Goal: Task Accomplishment & Management: Manage account settings

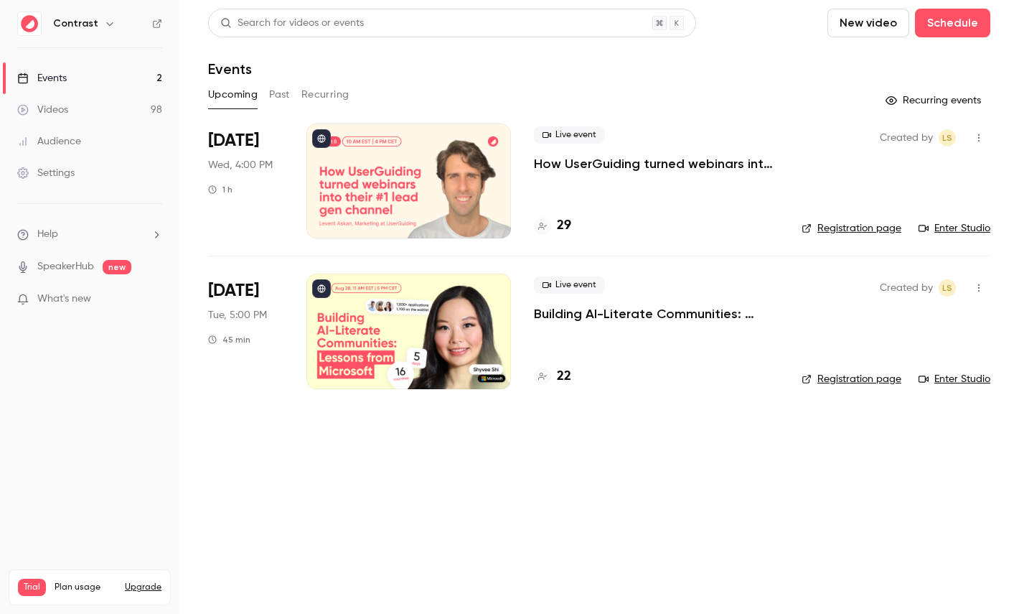
click at [436, 195] on div at bounding box center [409, 180] width 205 height 115
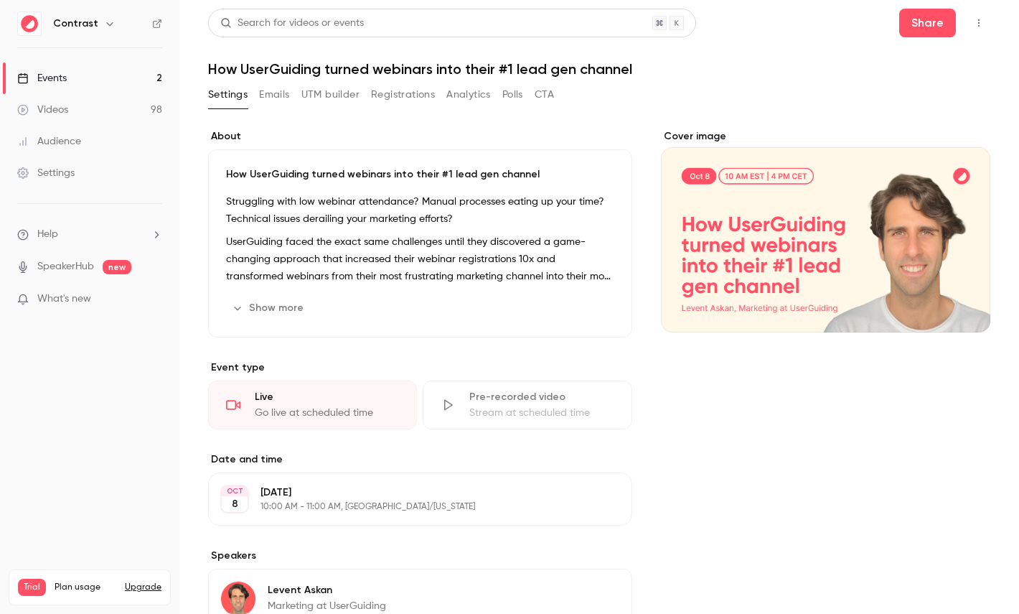
click at [134, 102] on link "Videos 98" at bounding box center [89, 110] width 179 height 32
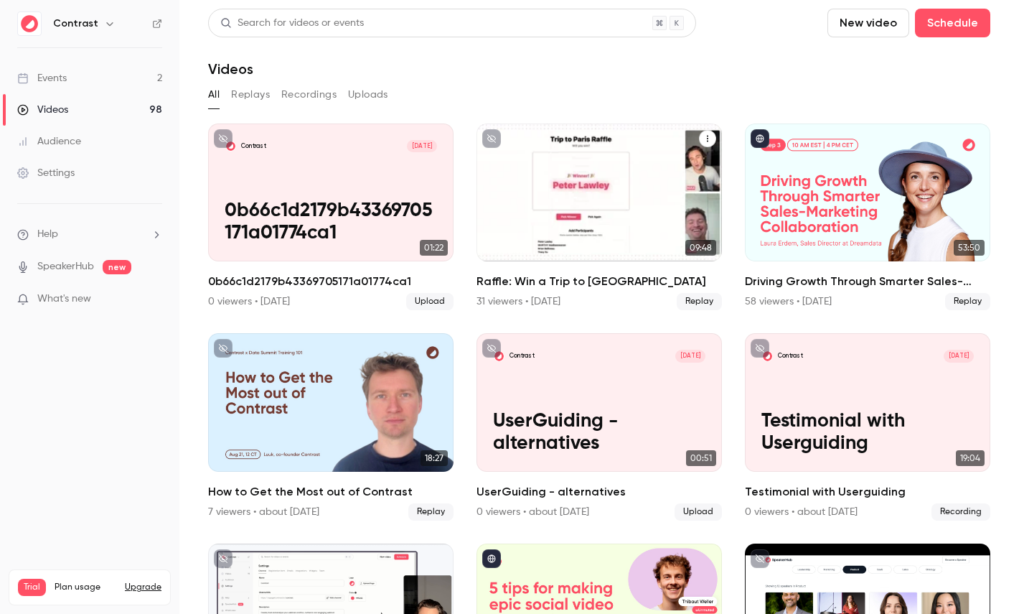
click at [594, 197] on div "Raffle: Win a Trip to Paris" at bounding box center [600, 192] width 246 height 138
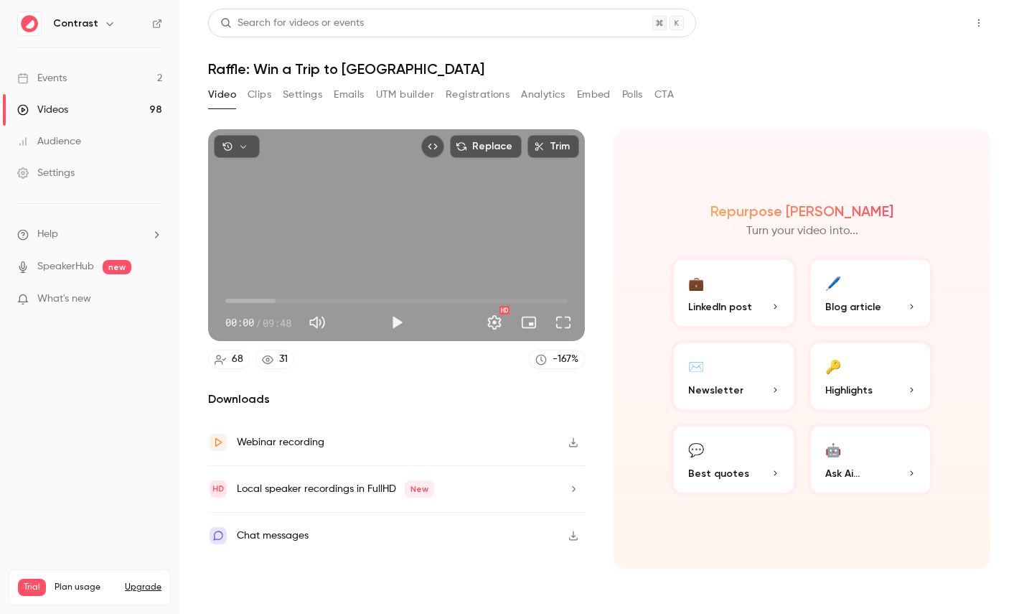
click at [927, 29] on button "Share" at bounding box center [927, 23] width 57 height 29
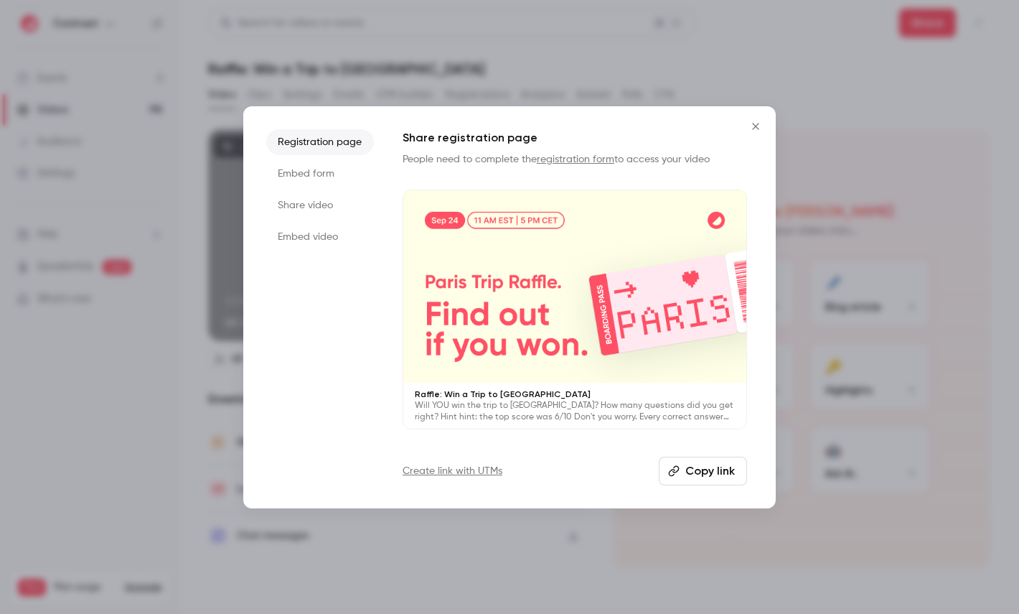
click at [332, 169] on li "Embed form" at bounding box center [320, 174] width 108 height 26
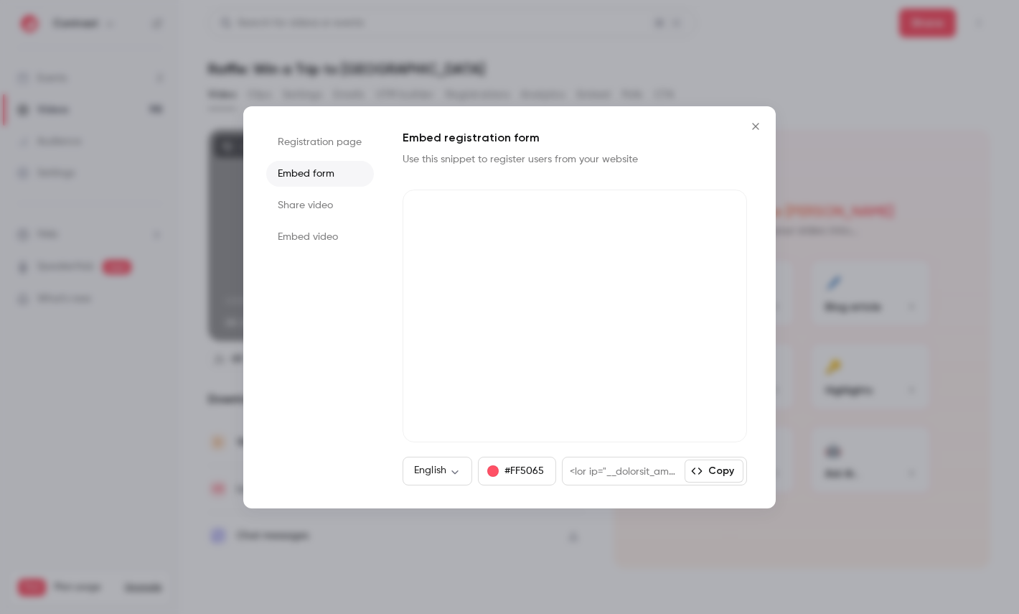
click at [324, 208] on li "Share video" at bounding box center [320, 205] width 108 height 26
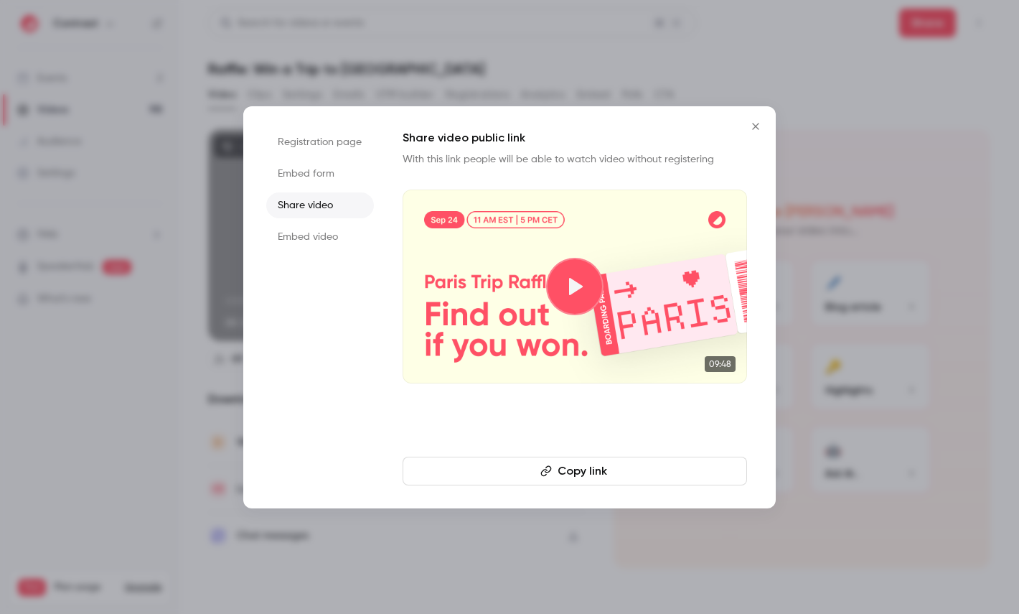
click at [327, 233] on li "Embed video" at bounding box center [320, 237] width 108 height 26
click at [332, 202] on li "Share video" at bounding box center [320, 205] width 108 height 26
click at [332, 179] on li "Embed form" at bounding box center [320, 174] width 108 height 26
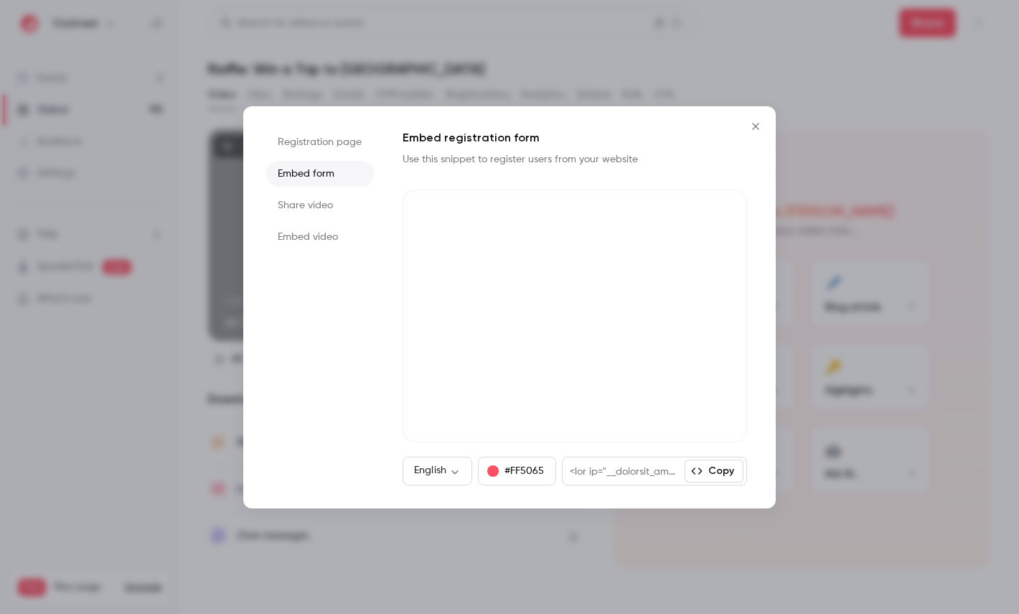
click at [340, 144] on li "Registration page" at bounding box center [320, 142] width 108 height 26
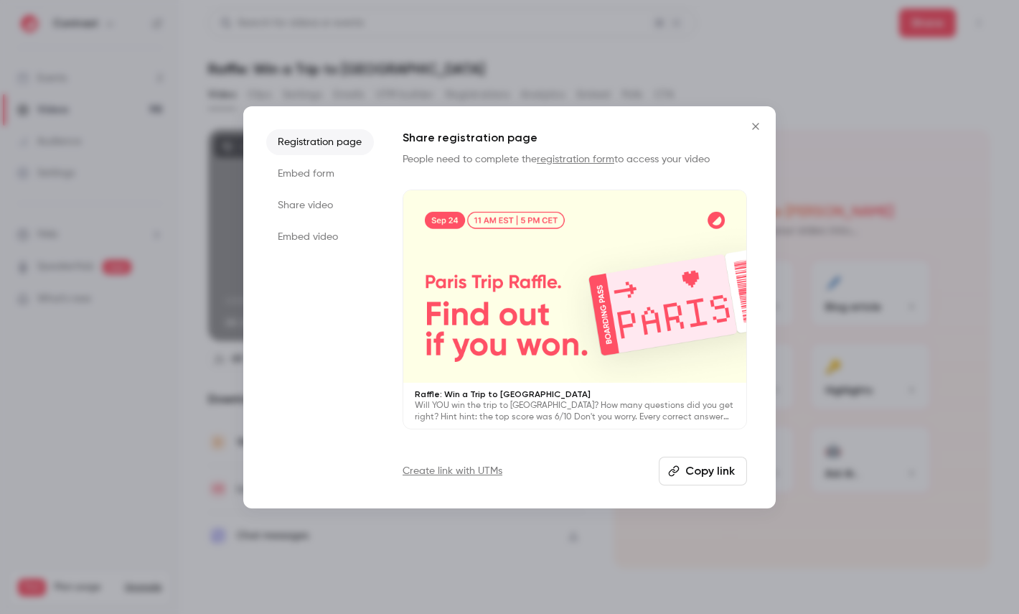
click at [337, 200] on li "Share video" at bounding box center [320, 205] width 108 height 26
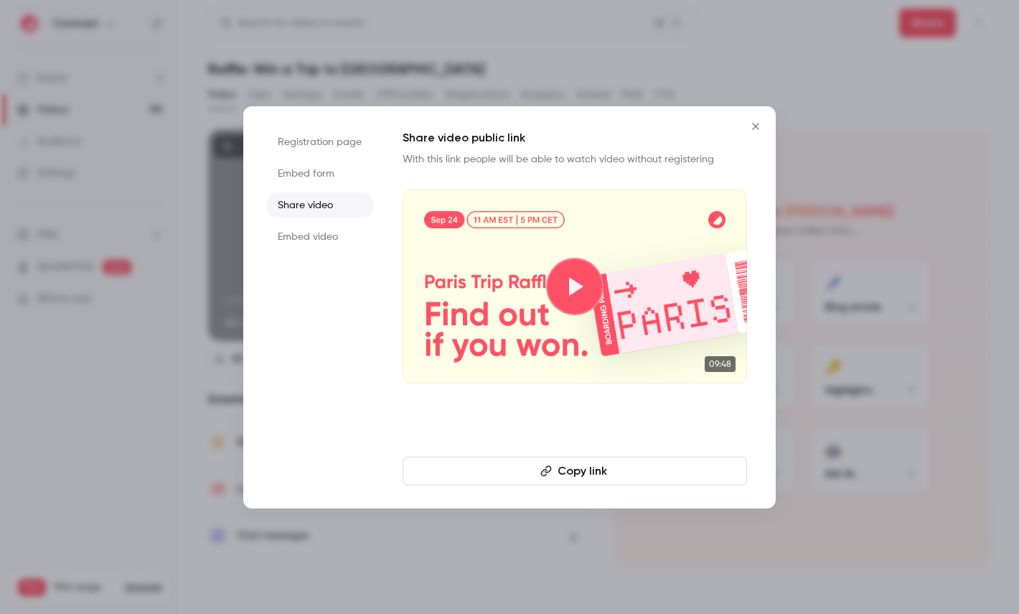
click at [329, 233] on li "Embed video" at bounding box center [320, 237] width 108 height 26
click at [335, 202] on li "Share video" at bounding box center [320, 205] width 108 height 26
click at [335, 177] on li "Embed form" at bounding box center [320, 174] width 108 height 26
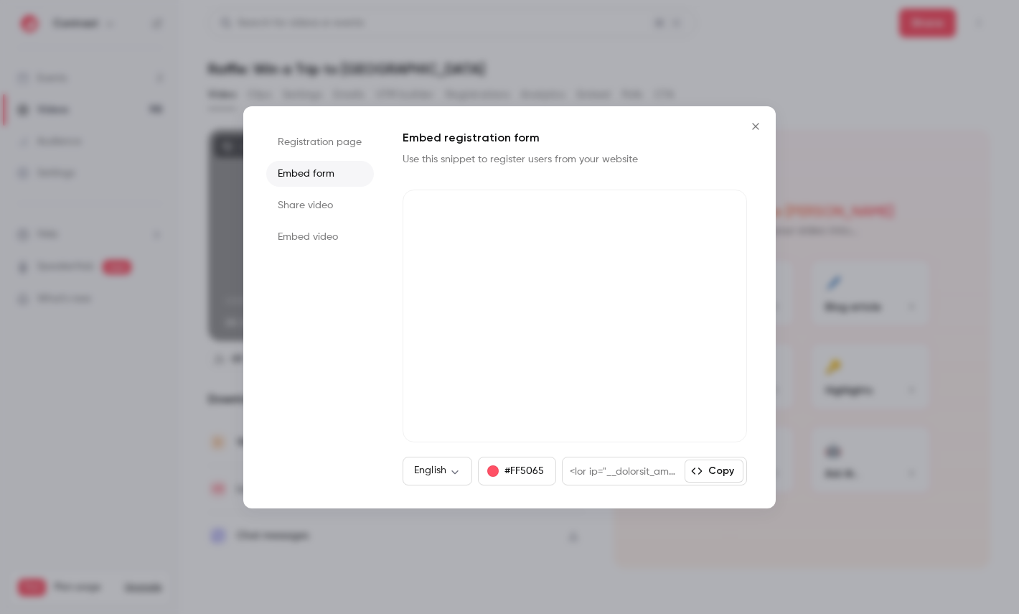
click at [341, 146] on li "Registration page" at bounding box center [320, 142] width 108 height 26
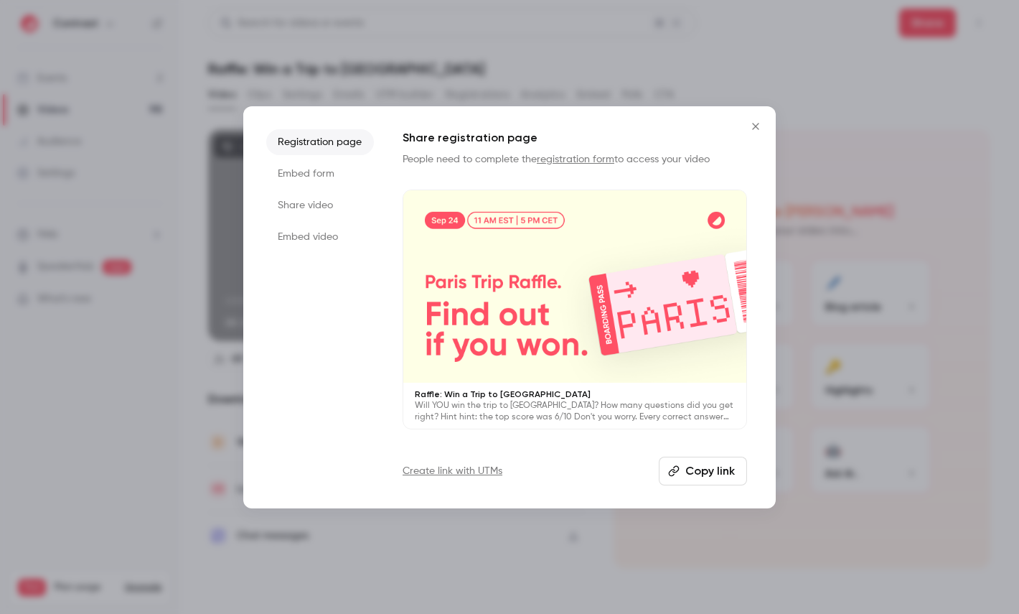
click at [322, 164] on li "Embed form" at bounding box center [320, 174] width 108 height 26
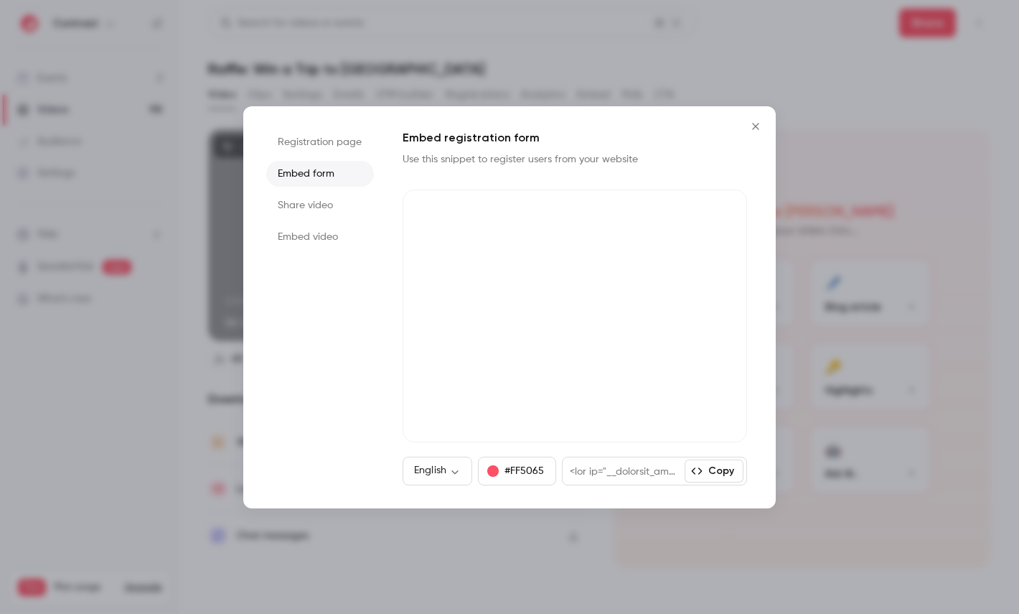
click at [319, 202] on li "Share video" at bounding box center [320, 205] width 108 height 26
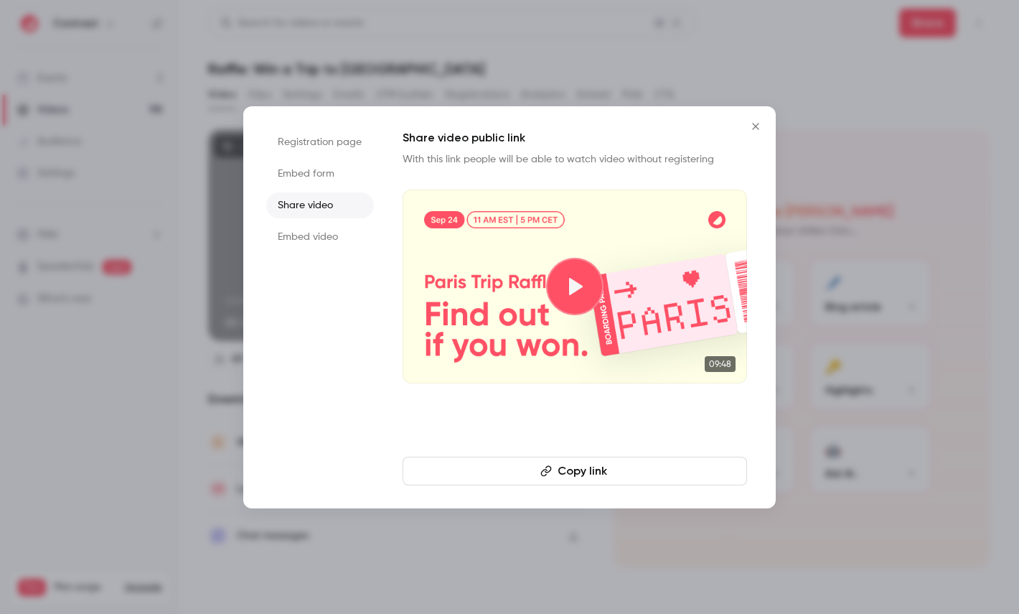
click at [324, 227] on li "Embed video" at bounding box center [320, 237] width 108 height 26
click at [332, 209] on li "Share video" at bounding box center [320, 205] width 108 height 26
click at [337, 177] on li "Embed form" at bounding box center [320, 174] width 108 height 26
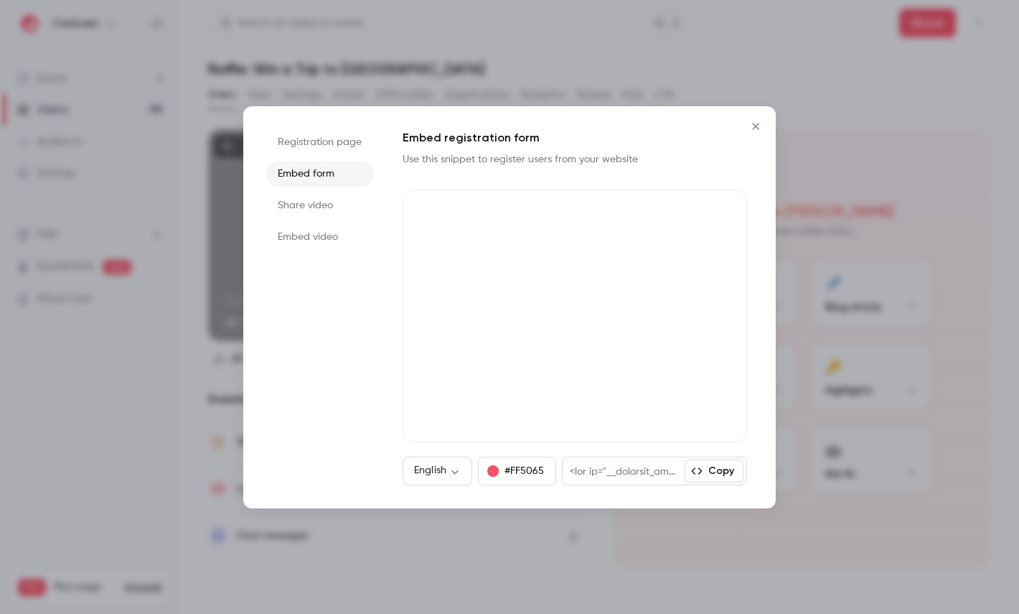
click at [345, 139] on li "Registration page" at bounding box center [320, 142] width 108 height 26
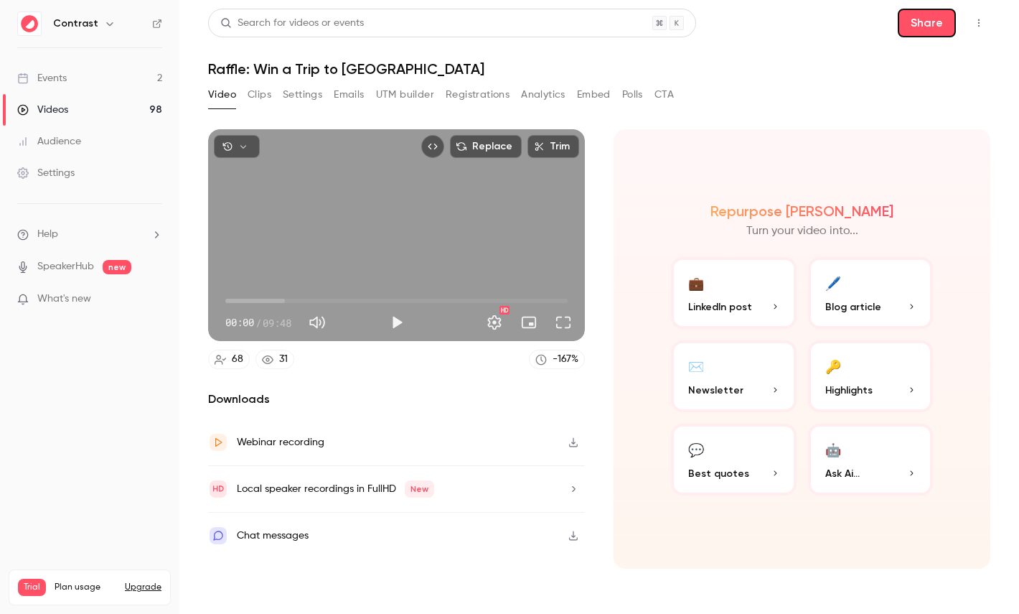
click at [601, 235] on section "Replace Trim 00:00 00:00 / 09:48 HD 68 31 -167 % Downloads Webinar recording Lo…" at bounding box center [599, 353] width 782 height 449
click at [919, 24] on button "Share" at bounding box center [927, 23] width 57 height 29
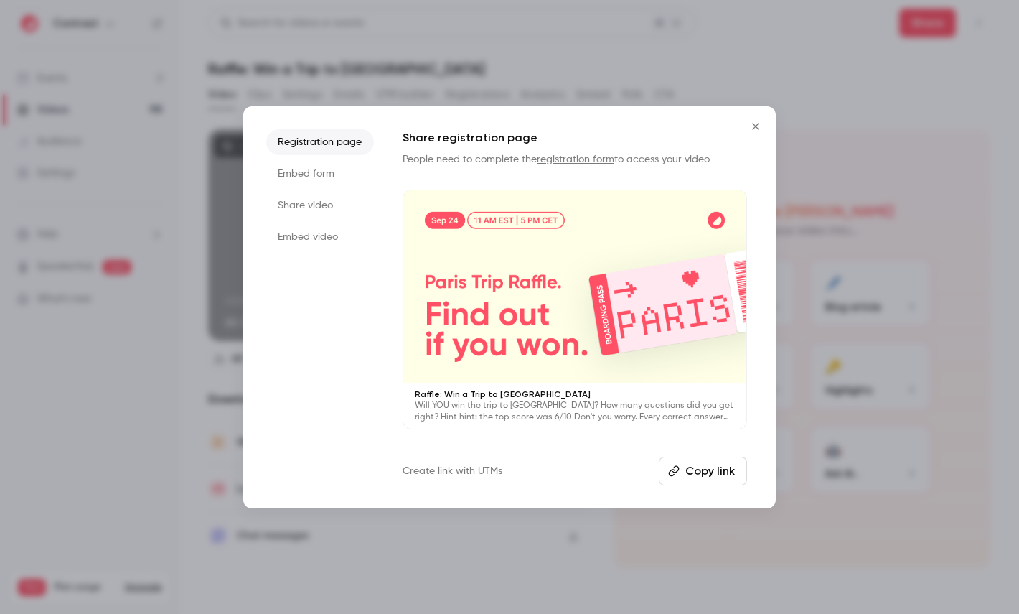
click at [345, 186] on ul "Registration page Embed form Share video Embed video" at bounding box center [320, 307] width 108 height 356
click at [335, 179] on li "Embed form" at bounding box center [320, 174] width 108 height 26
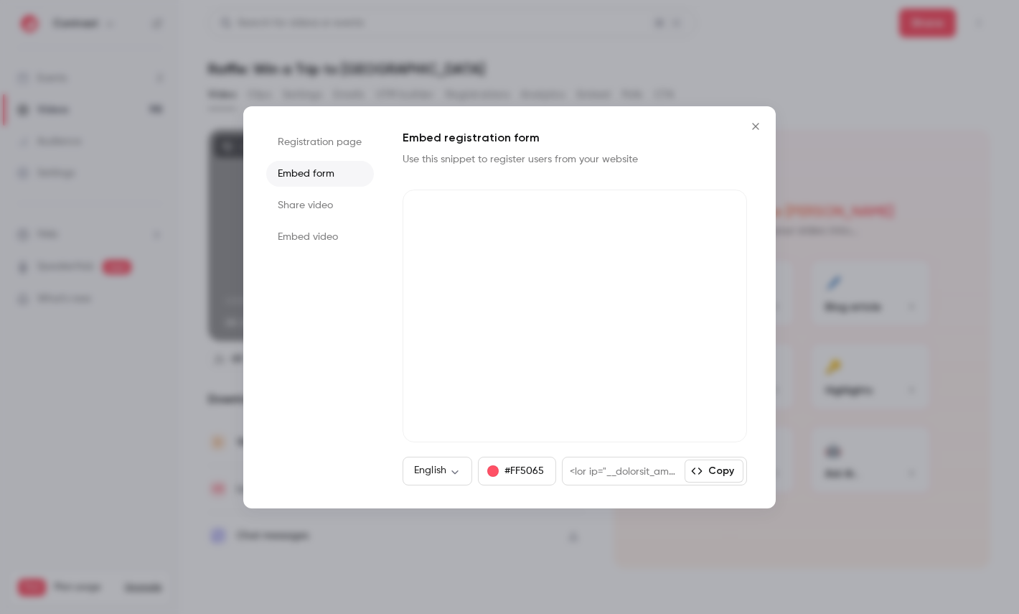
click at [319, 210] on li "Share video" at bounding box center [320, 205] width 108 height 26
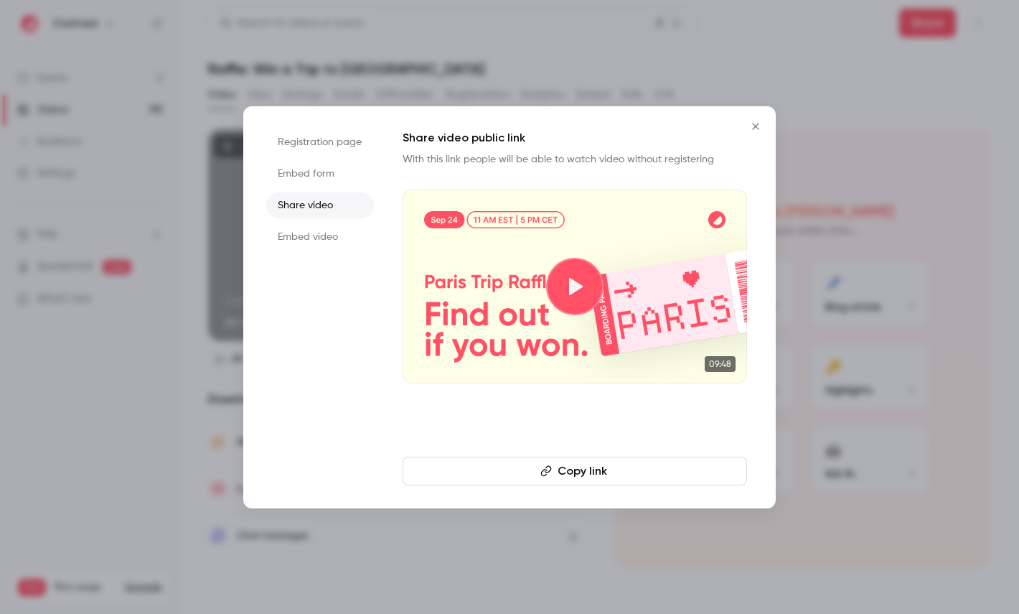
click at [319, 240] on li "Embed video" at bounding box center [320, 237] width 108 height 26
click at [330, 202] on li "Share video" at bounding box center [320, 205] width 108 height 26
click at [327, 177] on li "Embed form" at bounding box center [320, 174] width 108 height 26
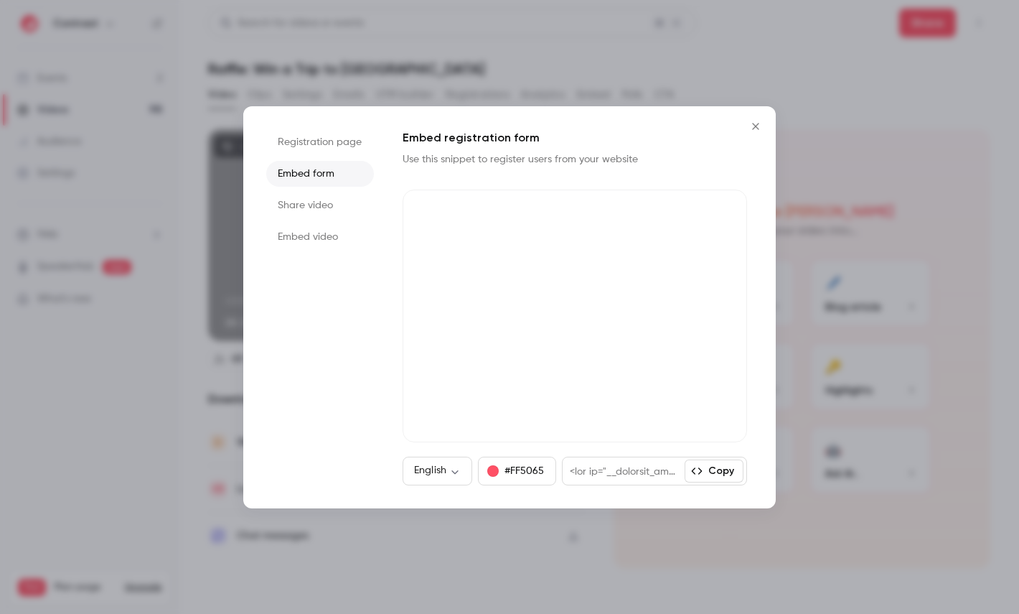
click at [324, 147] on li "Registration page" at bounding box center [320, 142] width 108 height 26
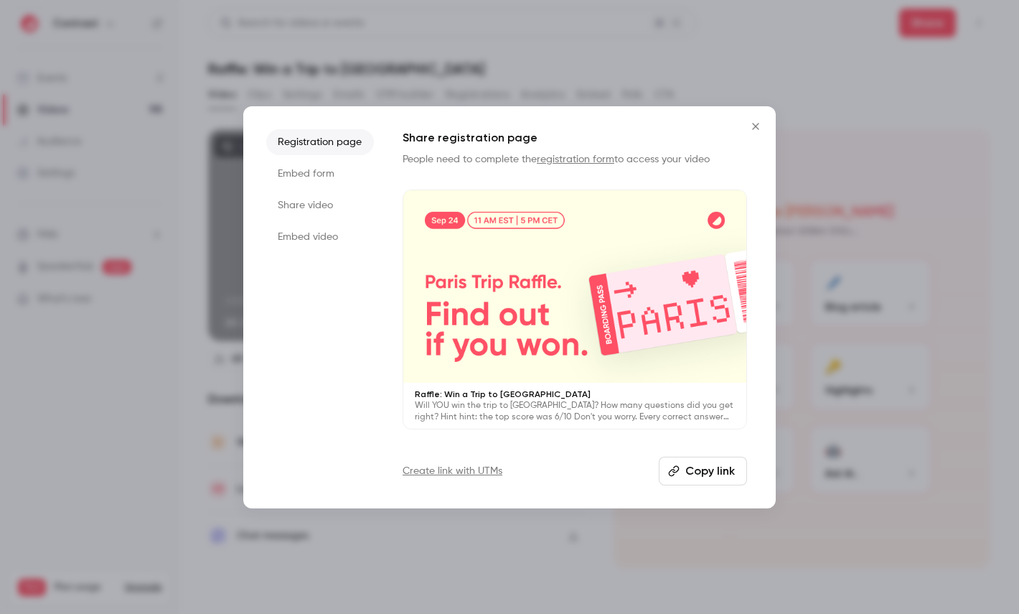
click at [317, 177] on li "Embed form" at bounding box center [320, 174] width 108 height 26
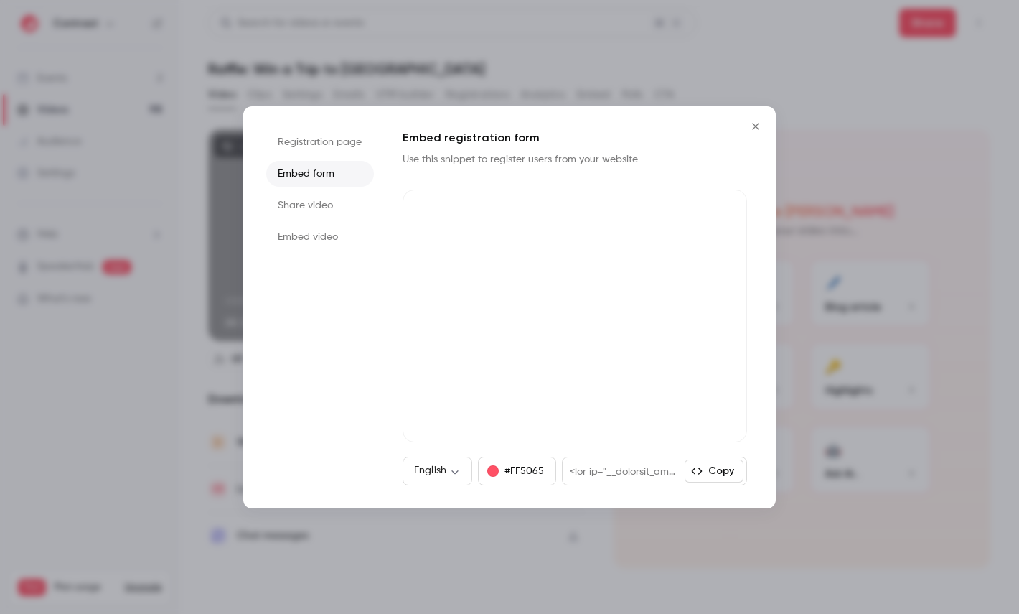
click at [317, 192] on li "Share video" at bounding box center [320, 205] width 108 height 26
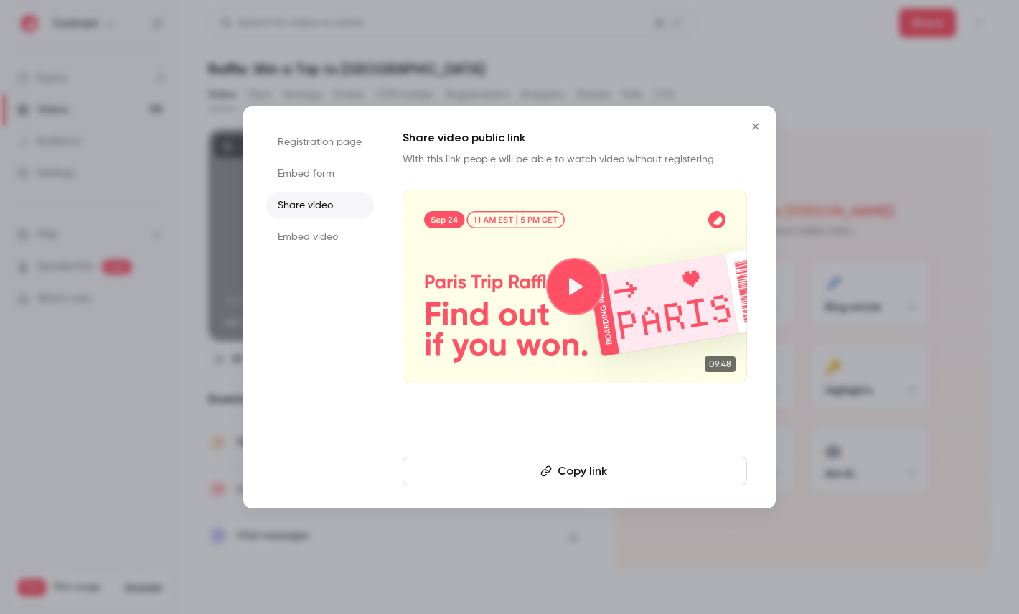
click at [317, 225] on li "Embed video" at bounding box center [320, 237] width 108 height 26
click at [327, 207] on li "Share video" at bounding box center [320, 205] width 108 height 26
click at [335, 175] on li "Embed form" at bounding box center [320, 174] width 108 height 26
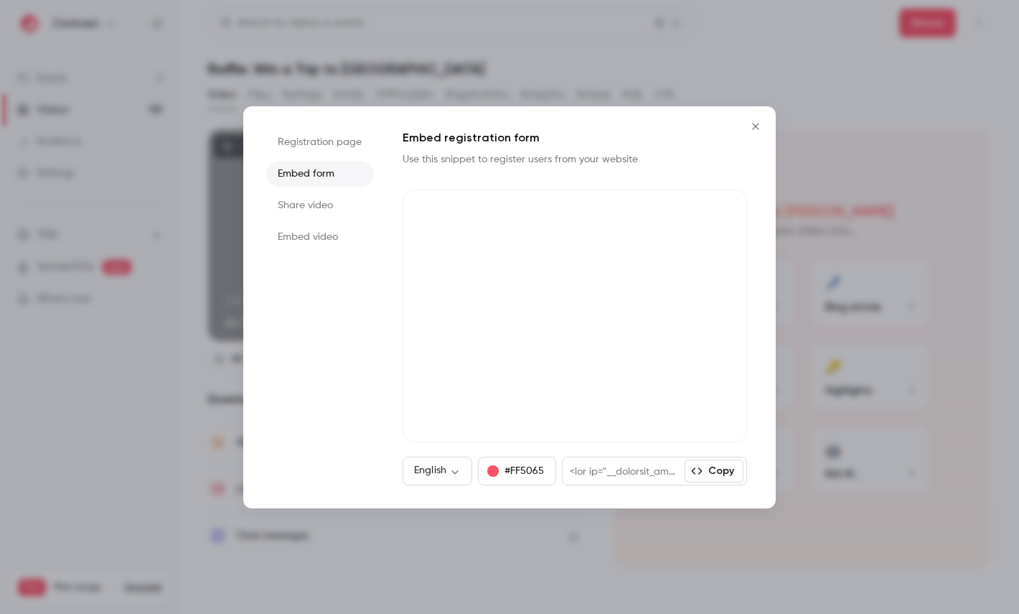
click at [345, 144] on li "Registration page" at bounding box center [320, 142] width 108 height 26
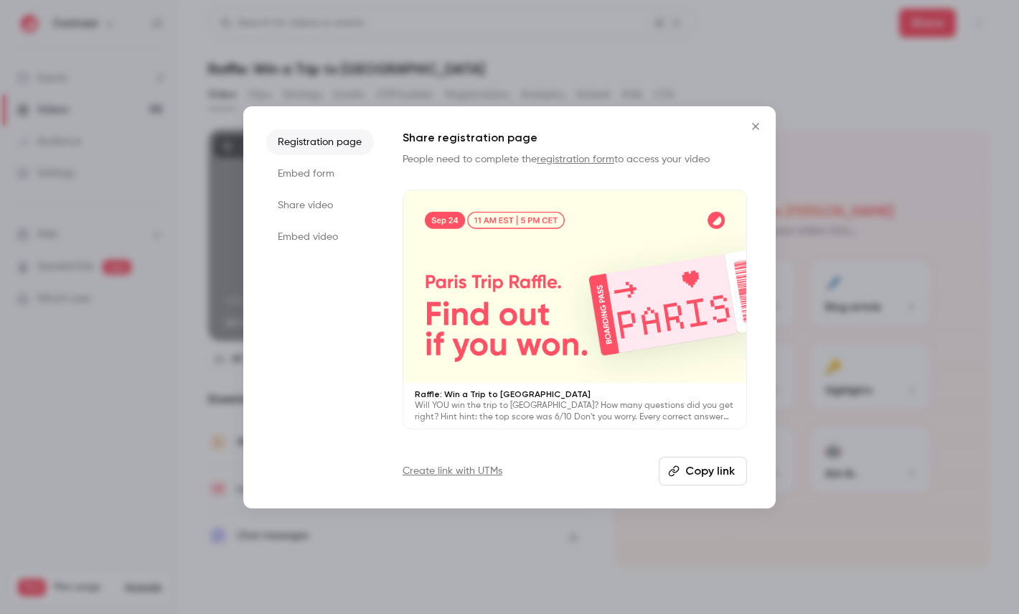
click at [340, 222] on ul "Registration page Embed form Share video Embed video" at bounding box center [320, 307] width 108 height 356
click at [337, 228] on li "Embed video" at bounding box center [320, 237] width 108 height 26
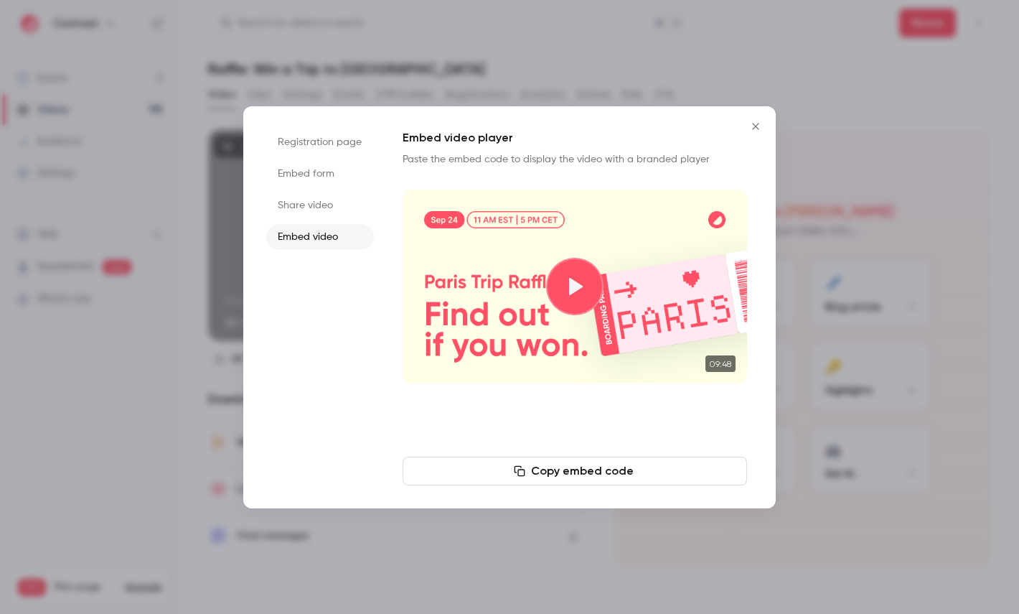
click at [337, 205] on li "Share video" at bounding box center [320, 205] width 108 height 26
click at [327, 228] on li "Embed video" at bounding box center [320, 237] width 108 height 26
click at [327, 210] on li "Share video" at bounding box center [320, 205] width 108 height 26
click at [330, 158] on ul "Registration page Embed form Share video Embed video" at bounding box center [320, 307] width 108 height 356
click at [327, 175] on li "Embed form" at bounding box center [320, 174] width 108 height 26
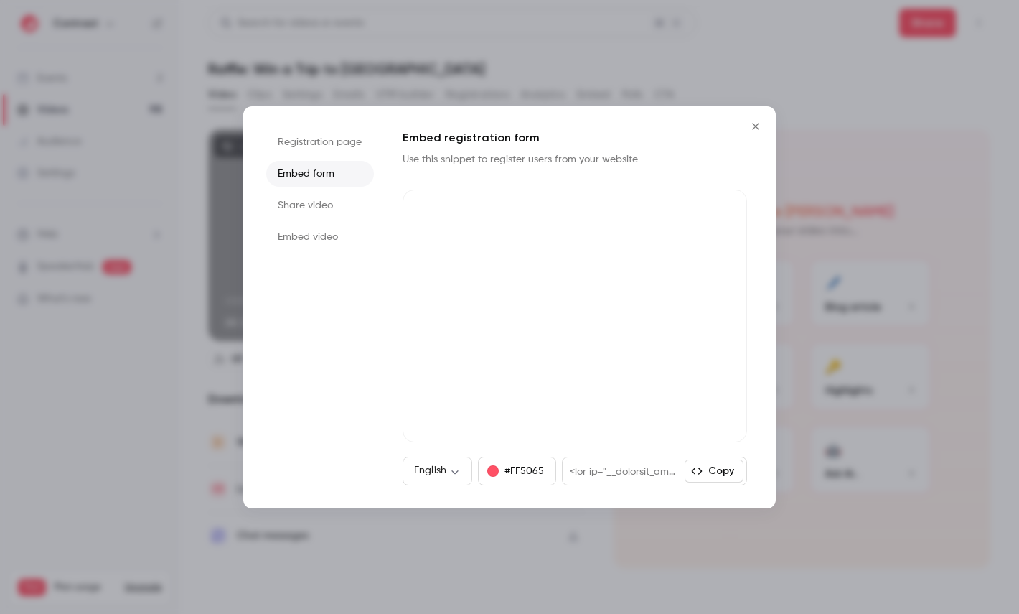
click at [333, 147] on li "Registration page" at bounding box center [320, 142] width 108 height 26
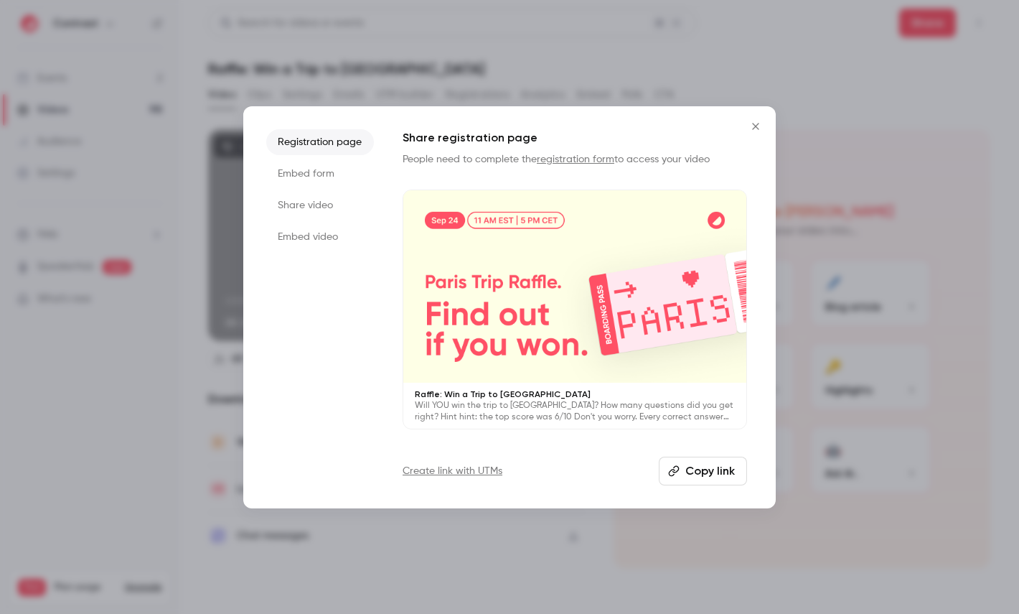
click at [318, 170] on li "Embed form" at bounding box center [320, 174] width 108 height 26
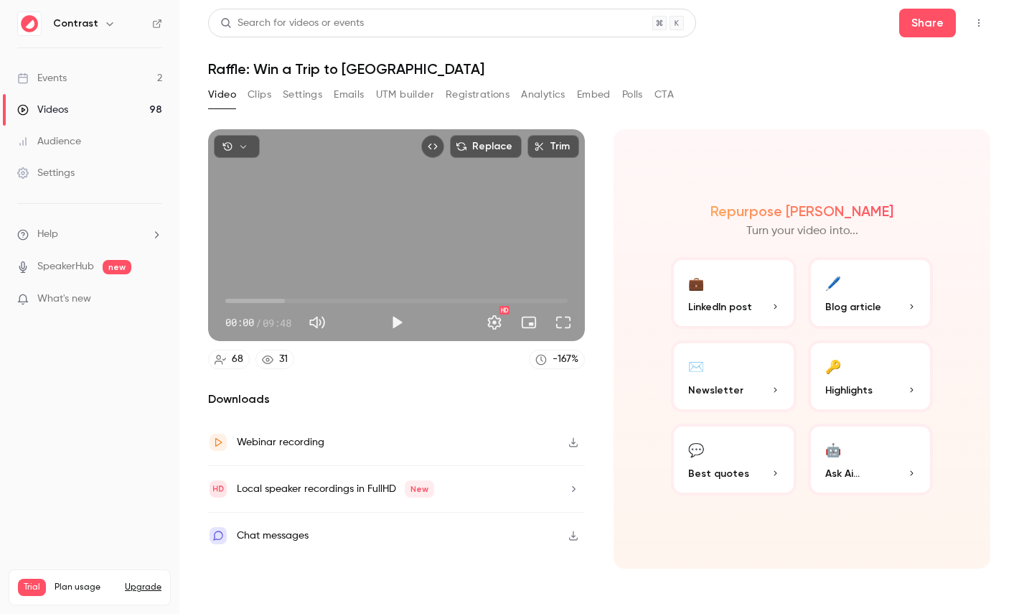
click at [69, 169] on div "Settings" at bounding box center [45, 173] width 57 height 14
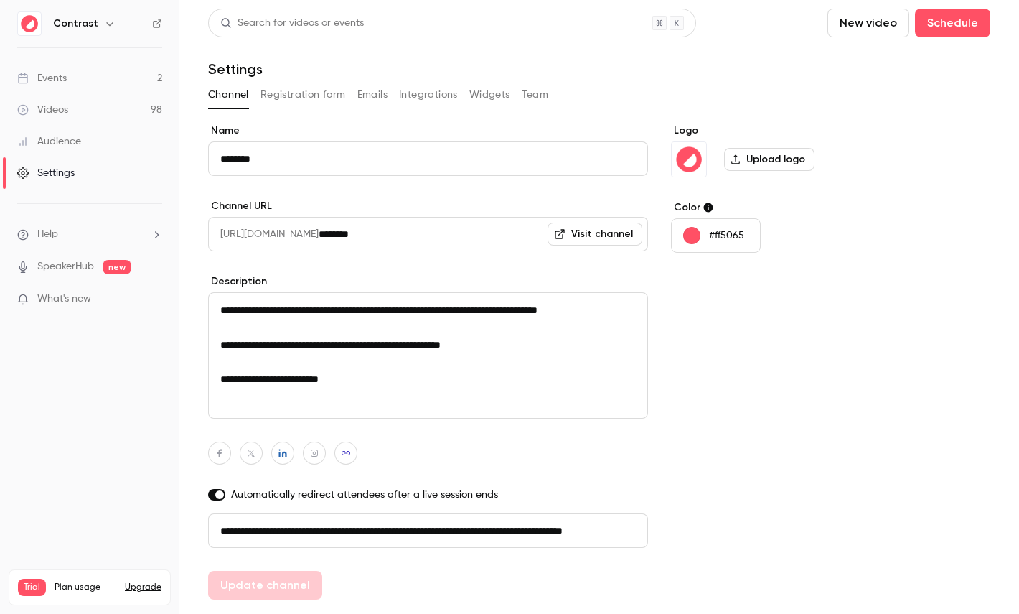
scroll to position [0, 81]
click at [305, 89] on button "Registration form" at bounding box center [303, 94] width 85 height 23
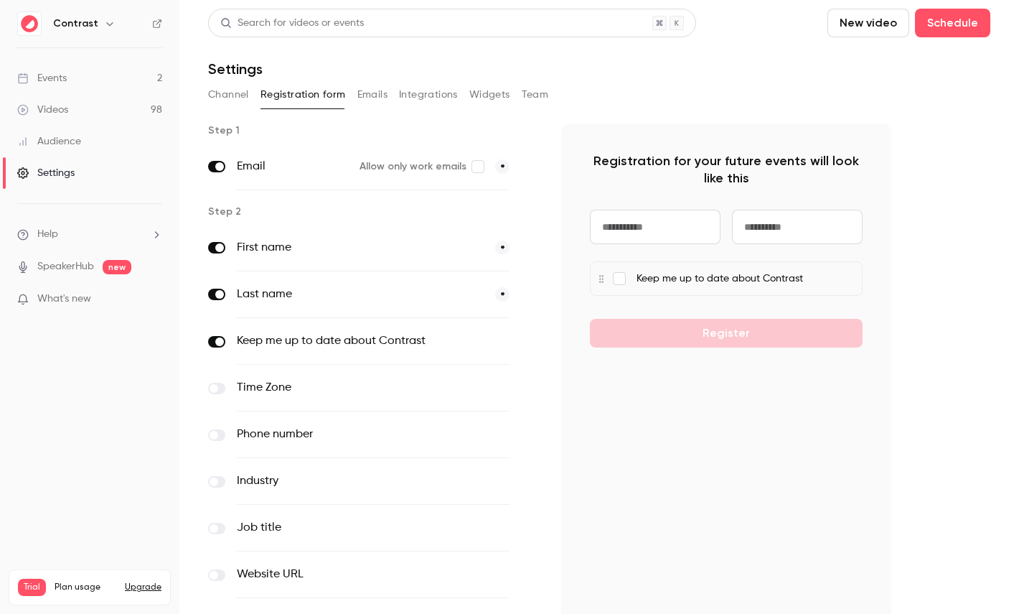
click at [361, 90] on button "Emails" at bounding box center [372, 94] width 30 height 23
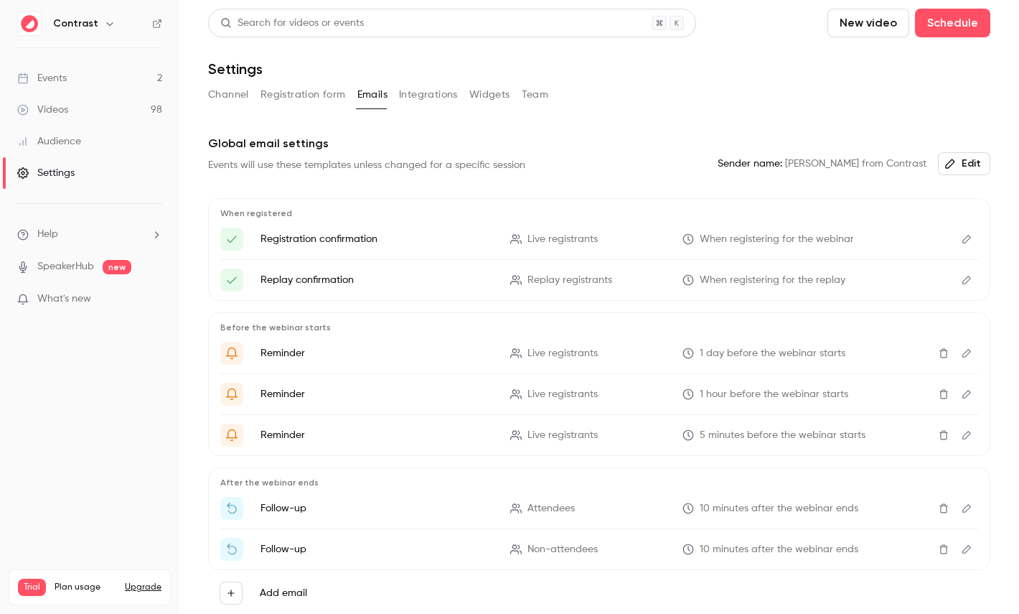
click at [420, 95] on button "Integrations" at bounding box center [428, 94] width 59 height 23
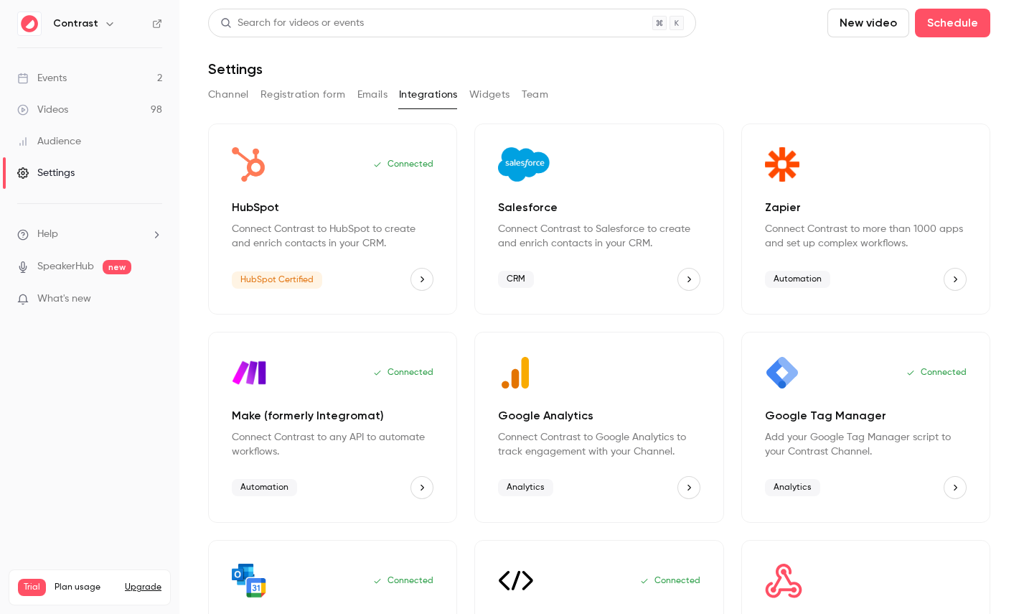
click at [498, 93] on button "Widgets" at bounding box center [489, 94] width 41 height 23
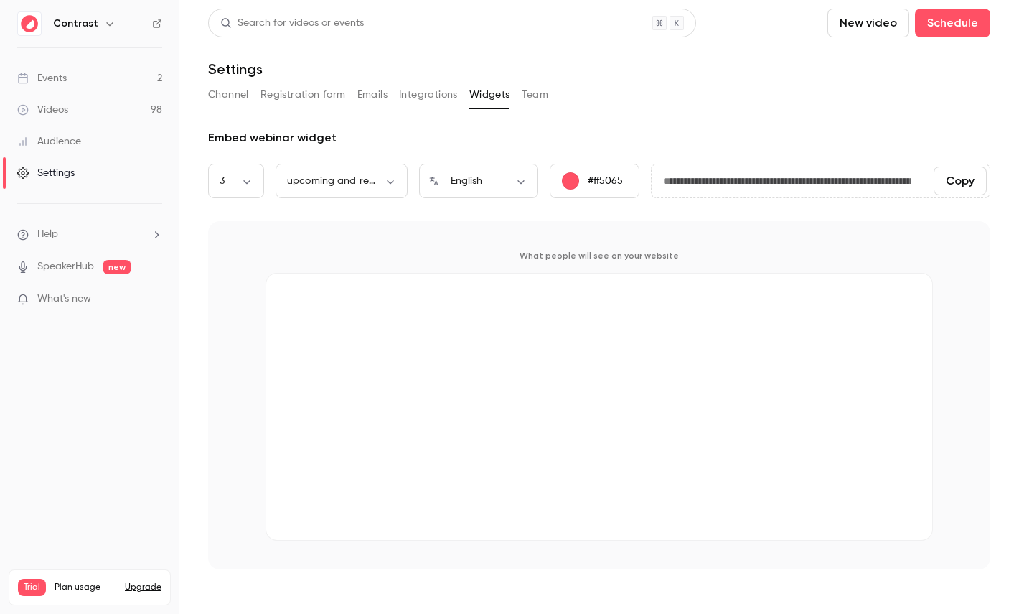
click at [537, 93] on button "Team" at bounding box center [535, 94] width 27 height 23
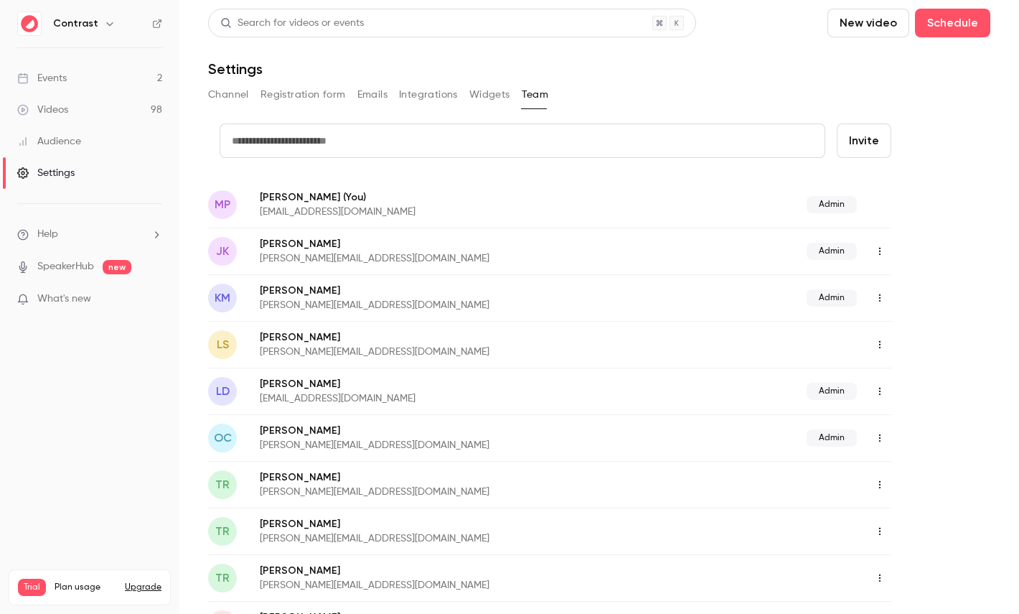
click at [490, 93] on button "Widgets" at bounding box center [489, 94] width 41 height 23
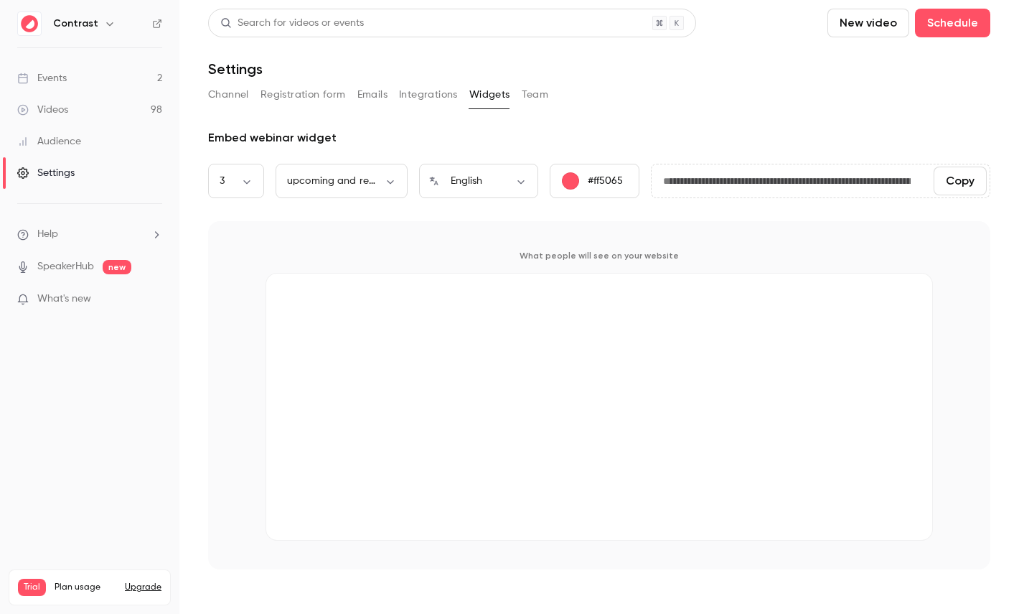
click at [365, 90] on button "Emails" at bounding box center [372, 94] width 30 height 23
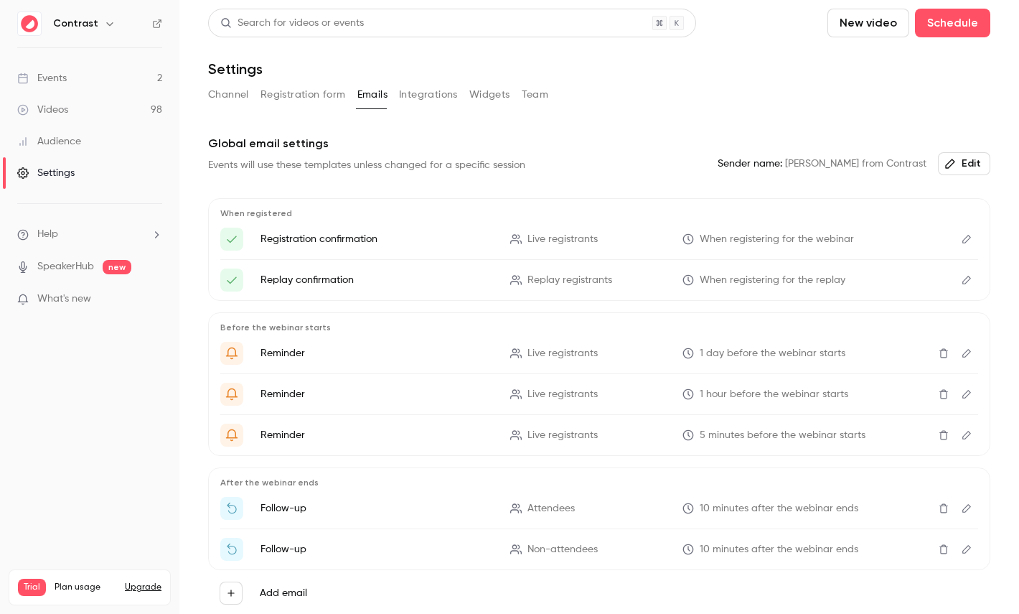
click at [963, 497] on button "Edit" at bounding box center [966, 508] width 23 height 23
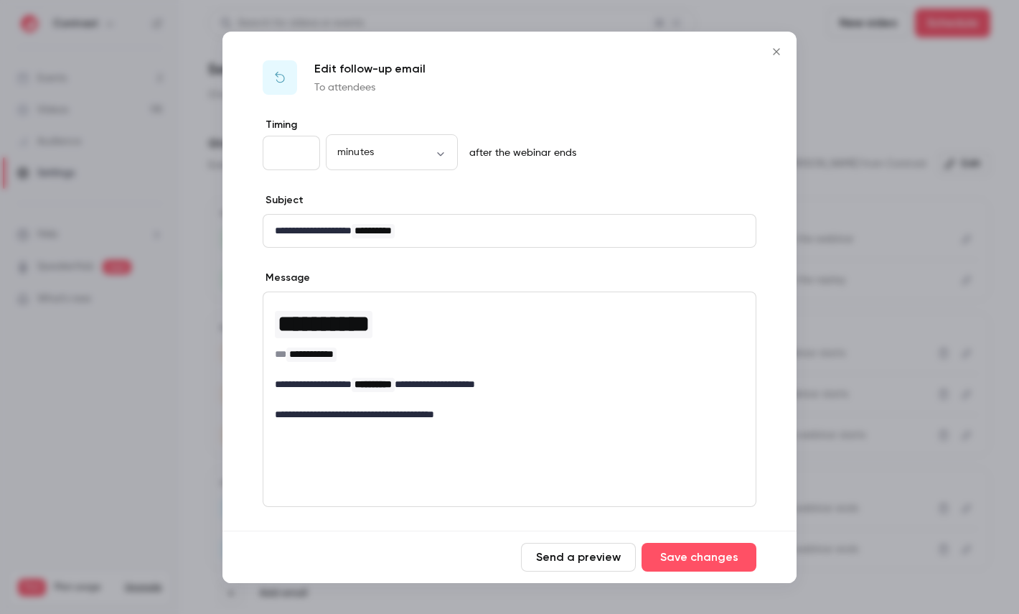
scroll to position [106, 0]
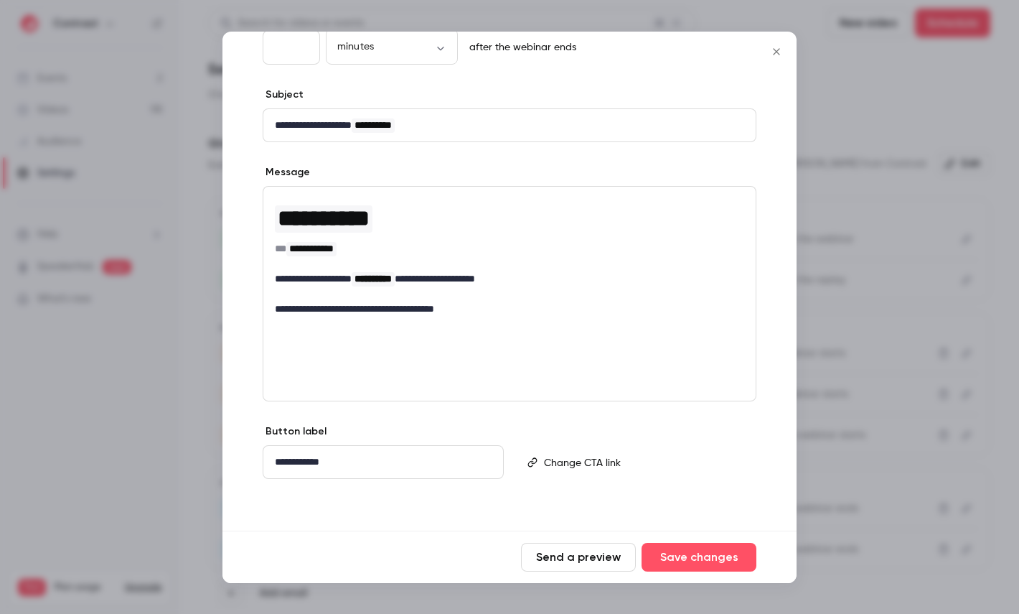
click at [596, 468] on p "editor" at bounding box center [644, 461] width 200 height 15
click at [807, 113] on div at bounding box center [509, 307] width 1019 height 614
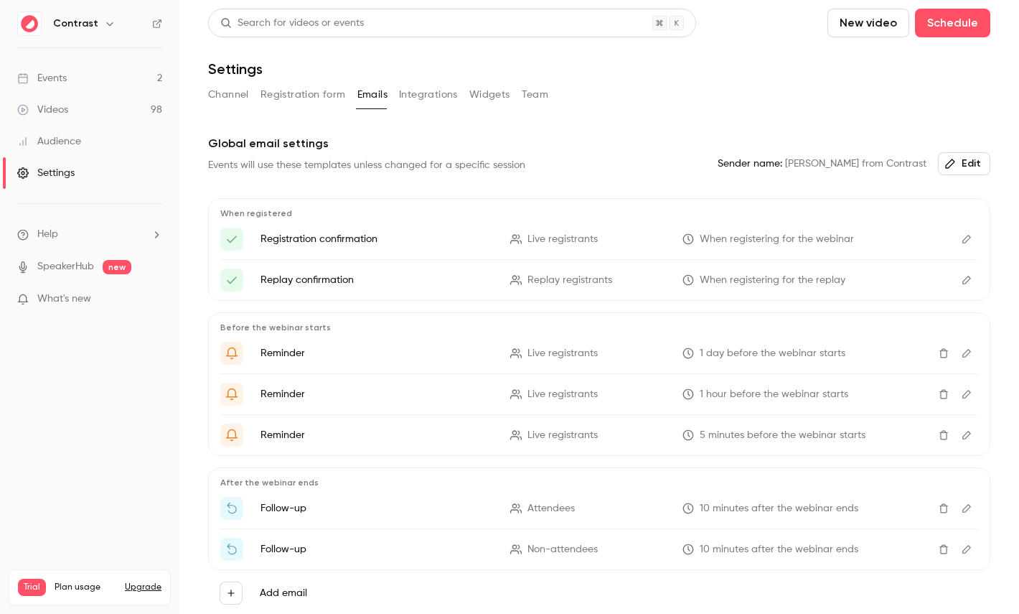
click at [976, 238] on button "Edit" at bounding box center [966, 239] width 23 height 23
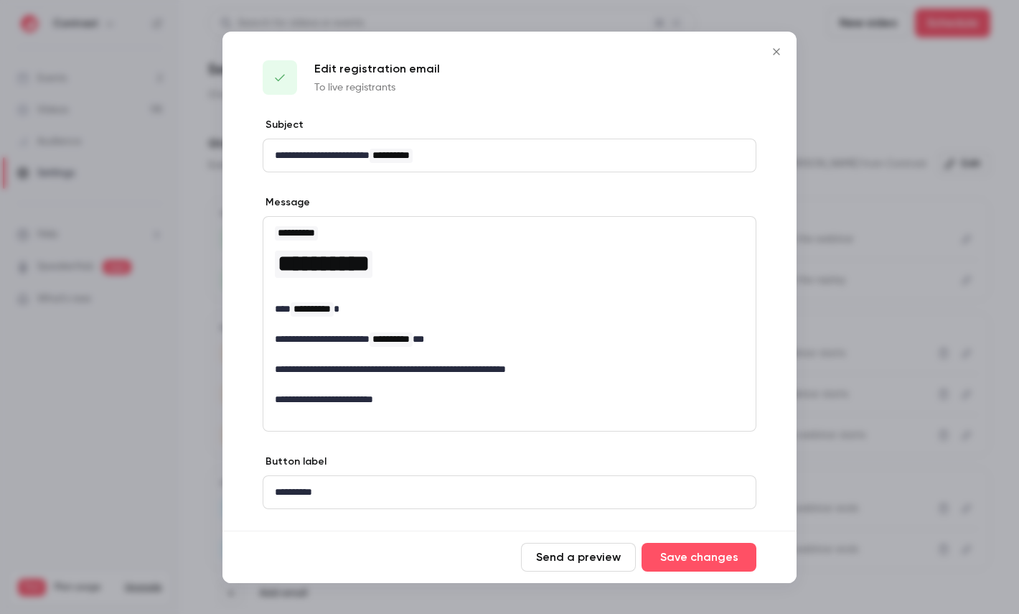
scroll to position [30, 0]
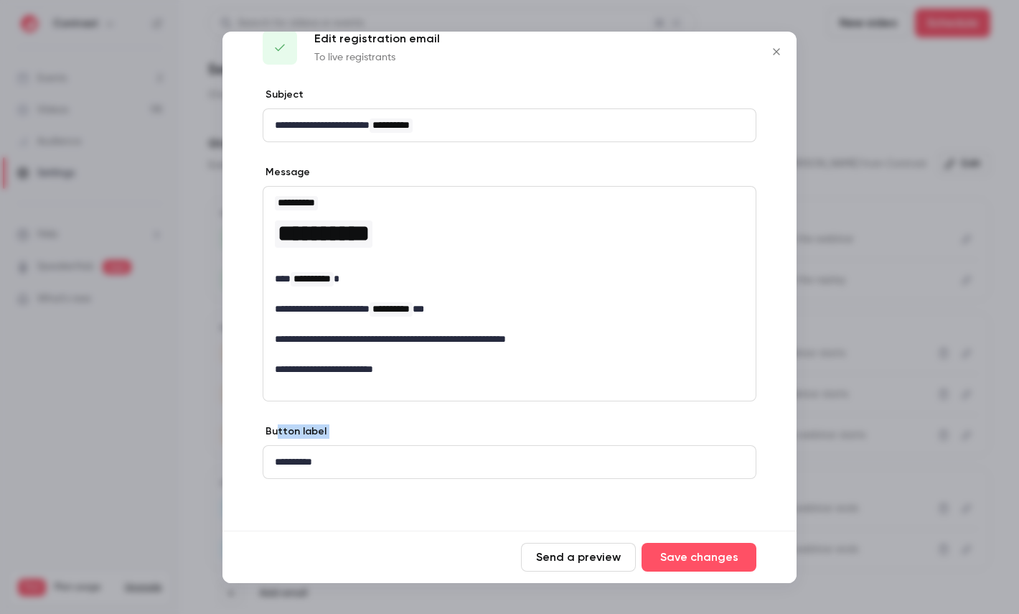
drag, startPoint x: 276, startPoint y: 431, endPoint x: 340, endPoint y: 462, distance: 70.6
click at [340, 459] on div "**********" at bounding box center [510, 451] width 494 height 55
click at [300, 490] on div "**********" at bounding box center [510, 309] width 574 height 443
drag, startPoint x: 270, startPoint y: 430, endPoint x: 317, endPoint y: 430, distance: 47.4
click at [317, 430] on label "Button label" at bounding box center [295, 431] width 64 height 14
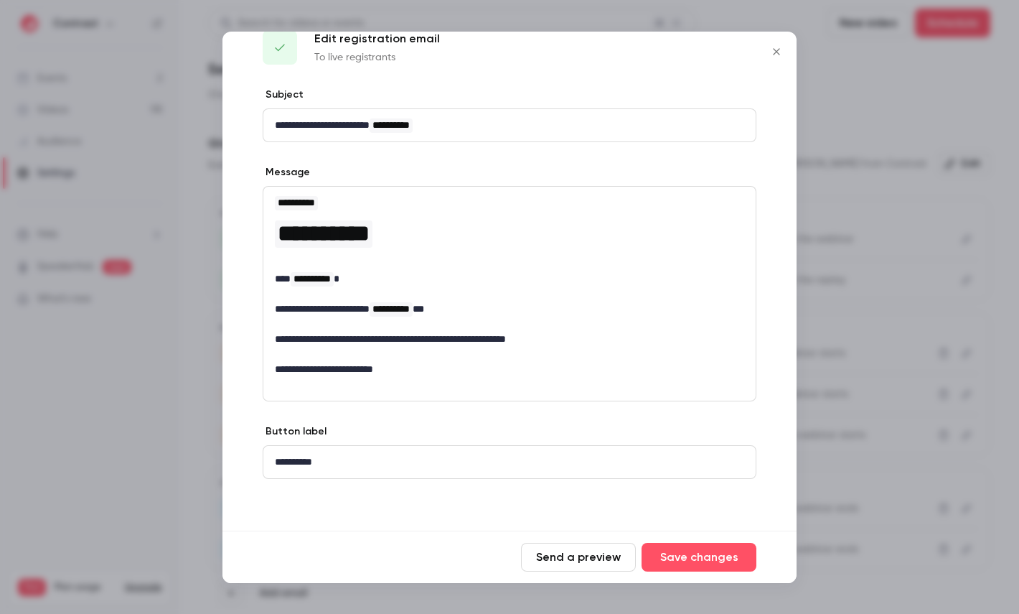
click at [882, 378] on div at bounding box center [509, 307] width 1019 height 614
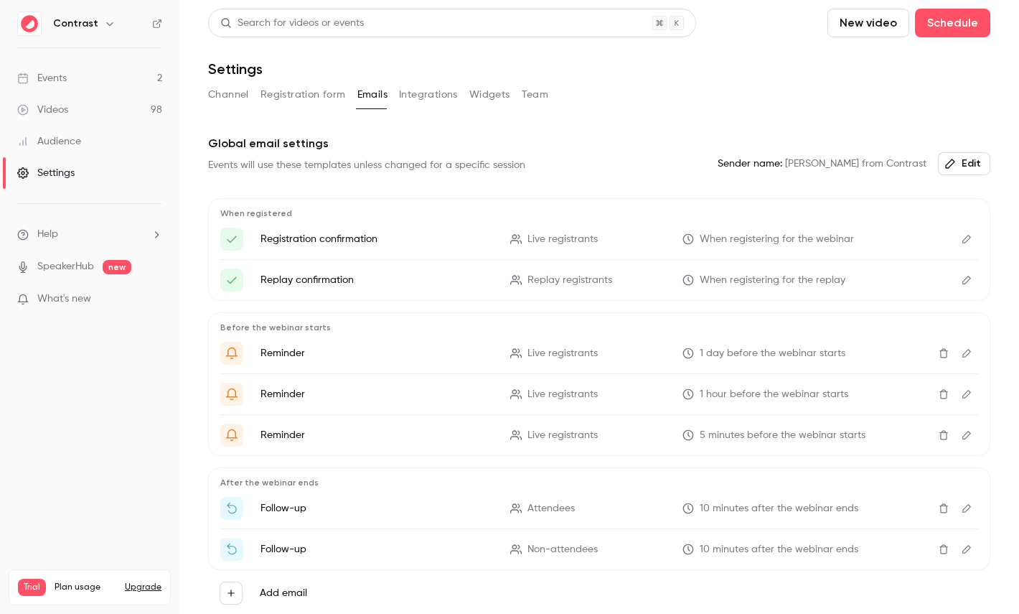
click at [968, 501] on button "Edit" at bounding box center [966, 508] width 23 height 23
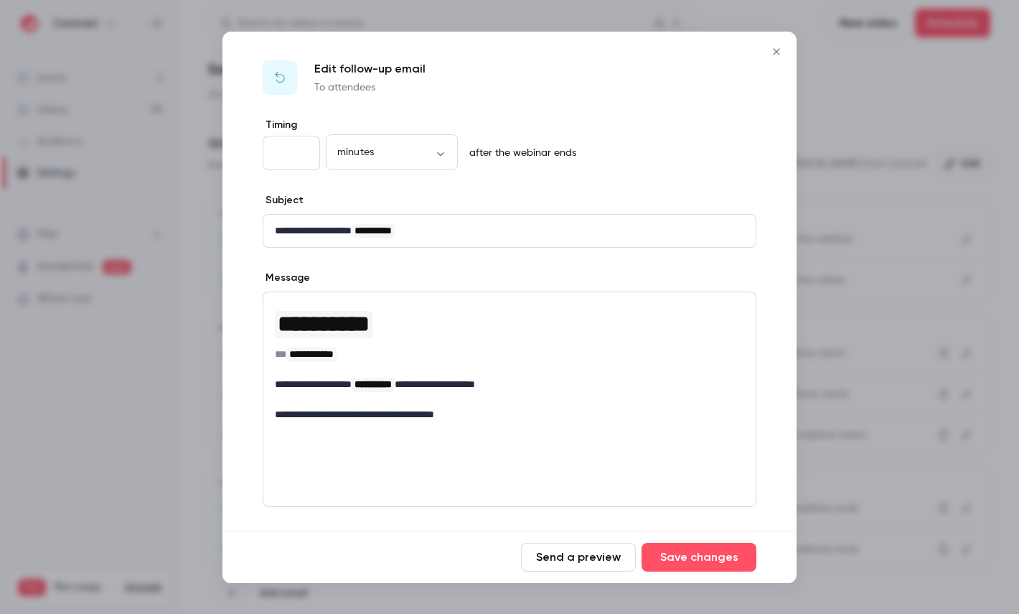
scroll to position [106, 0]
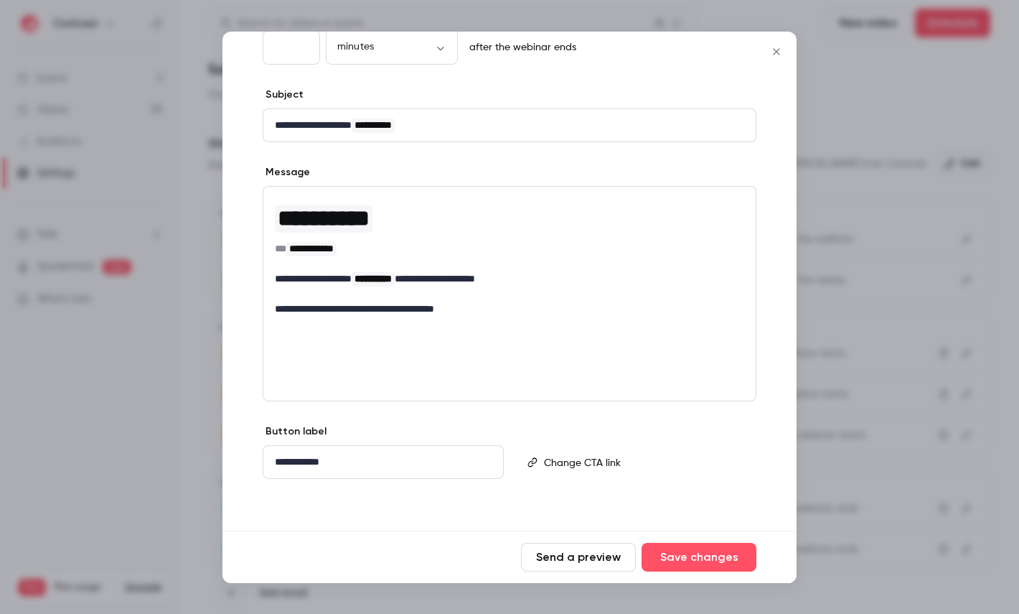
click at [573, 457] on p "editor" at bounding box center [644, 461] width 200 height 15
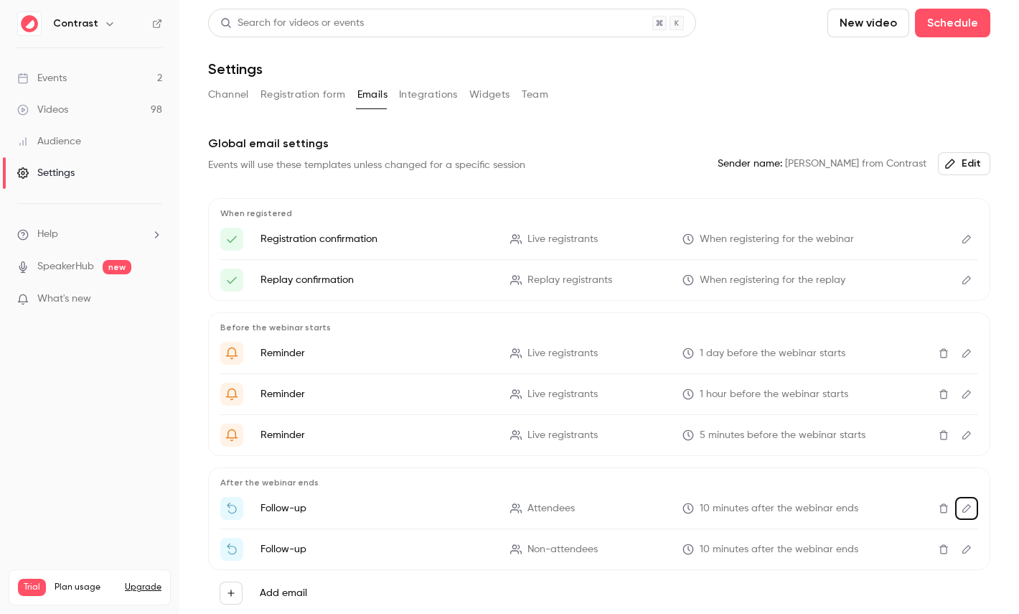
click at [477, 96] on button "Widgets" at bounding box center [489, 94] width 41 height 23
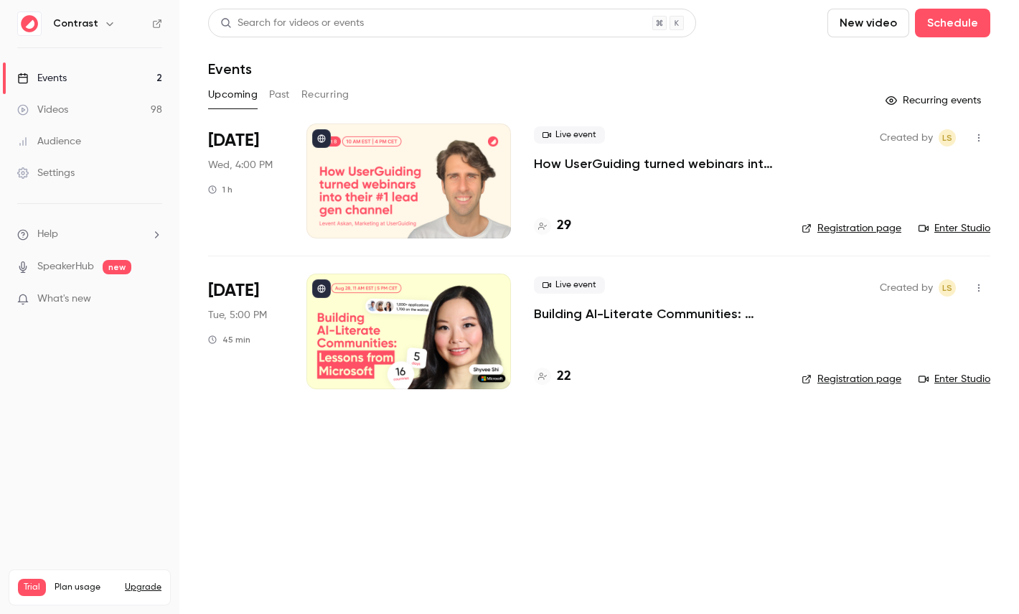
click at [107, 27] on icon "button" at bounding box center [109, 23] width 11 height 11
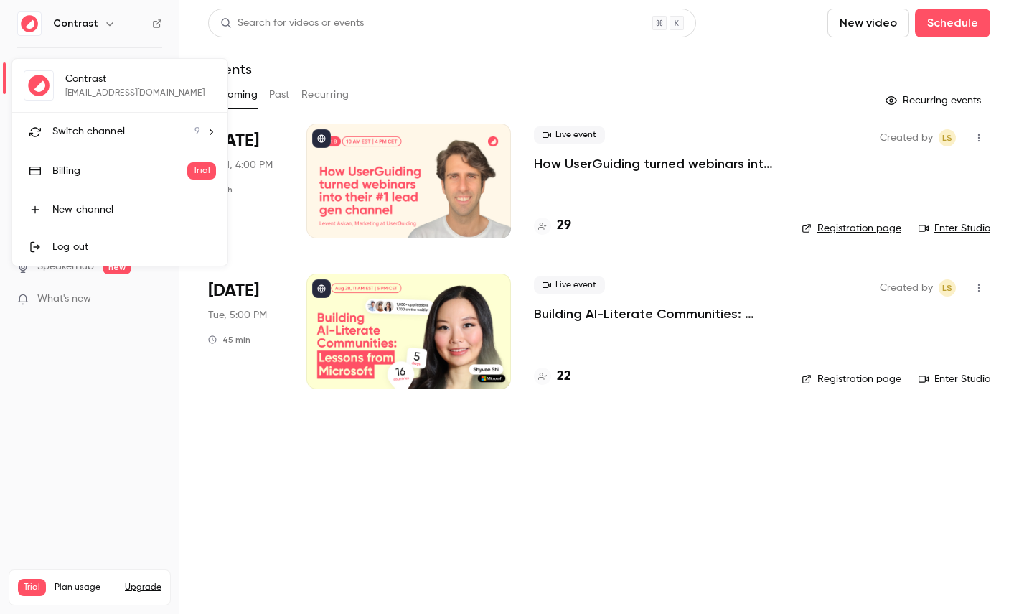
click at [107, 121] on li "Switch channel 9" at bounding box center [119, 132] width 215 height 38
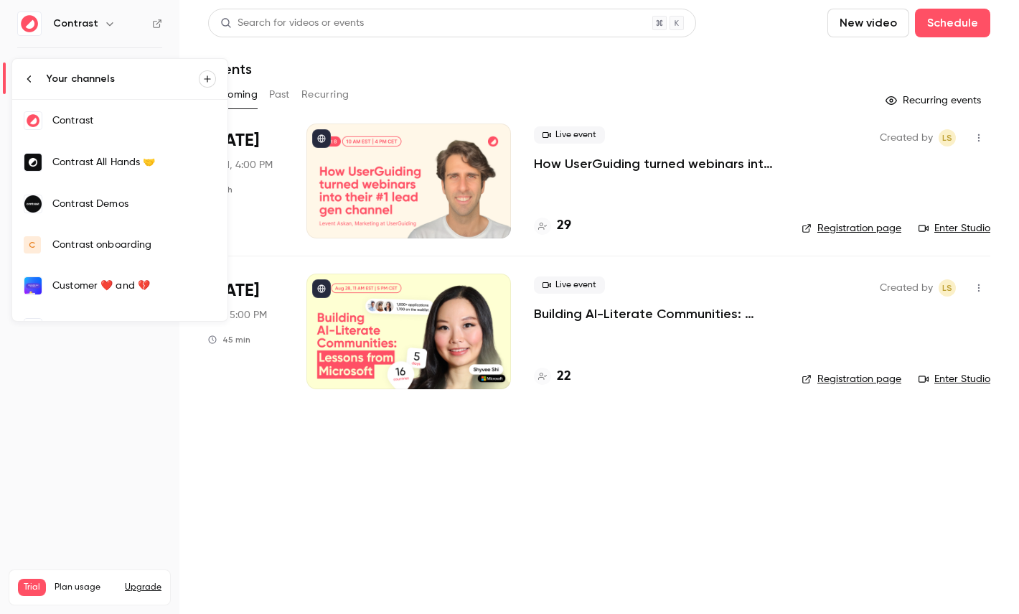
click at [133, 202] on div "Contrast Demos" at bounding box center [134, 204] width 164 height 14
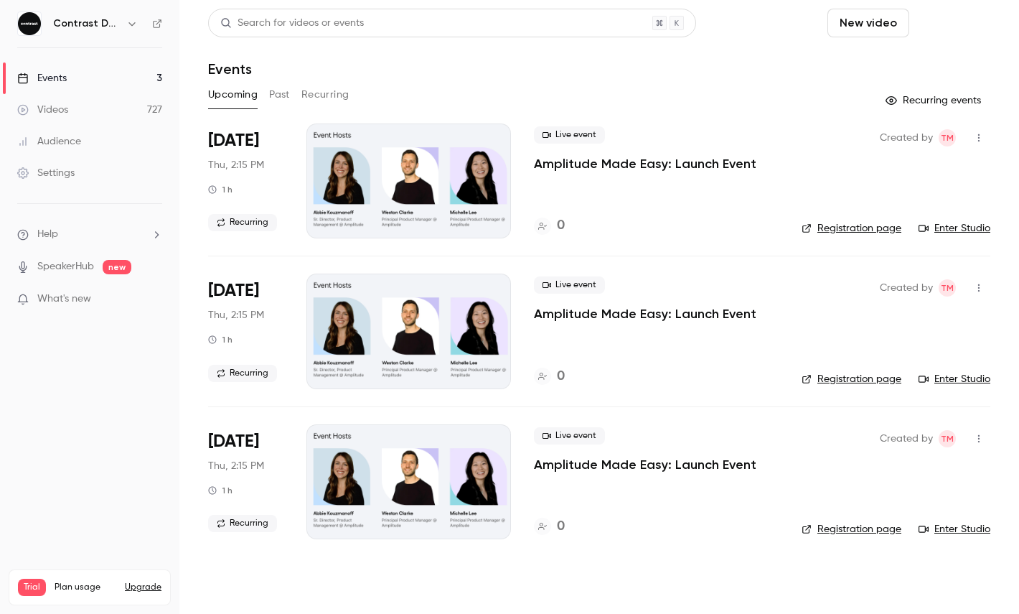
click at [966, 26] on button "Schedule" at bounding box center [952, 23] width 75 height 29
click at [915, 59] on div "One time event" at bounding box center [923, 62] width 109 height 14
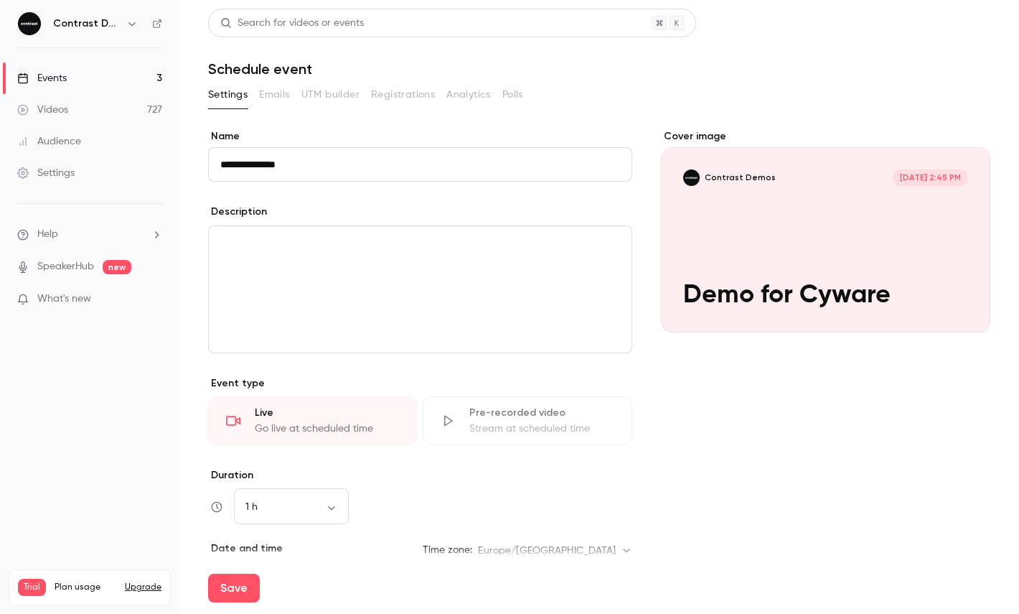
type input "**********"
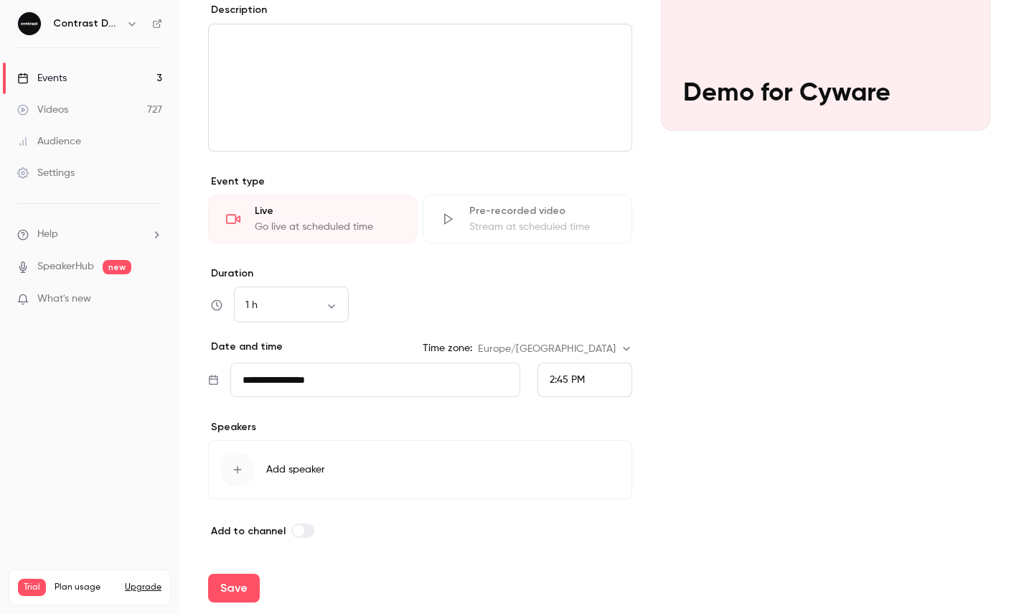
click at [574, 378] on span "2:45 PM" at bounding box center [567, 380] width 35 height 10
click at [579, 338] on li "3:30 PM" at bounding box center [584, 350] width 93 height 38
click at [692, 340] on div "Cover image Contrast Demos Oct 2, 3:30 PM Demo for Cyware" at bounding box center [825, 233] width 329 height 612
click at [246, 584] on button "Save" at bounding box center [234, 588] width 52 height 29
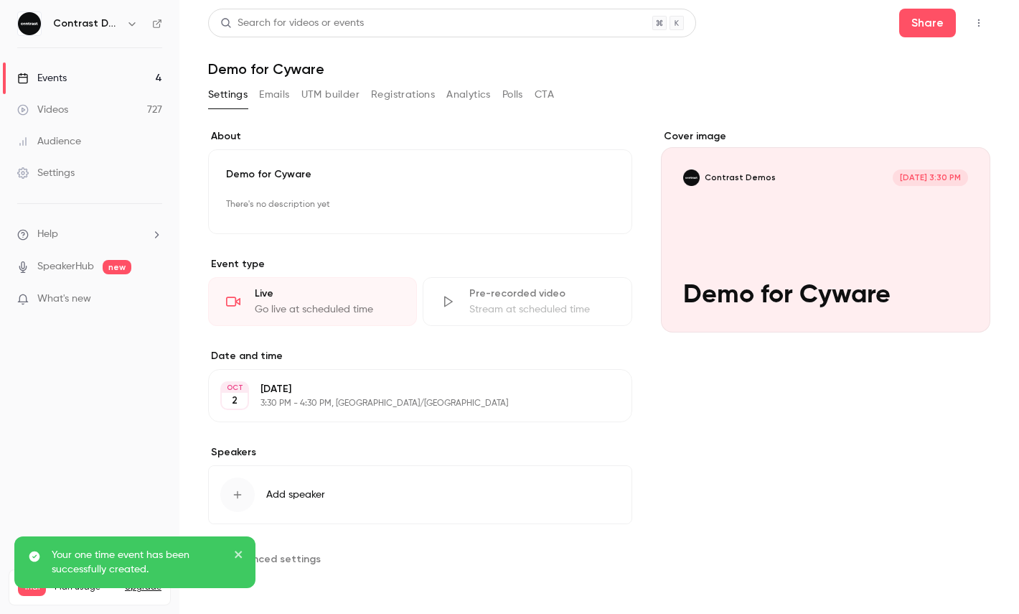
click at [973, 27] on icon "button" at bounding box center [978, 23] width 11 height 10
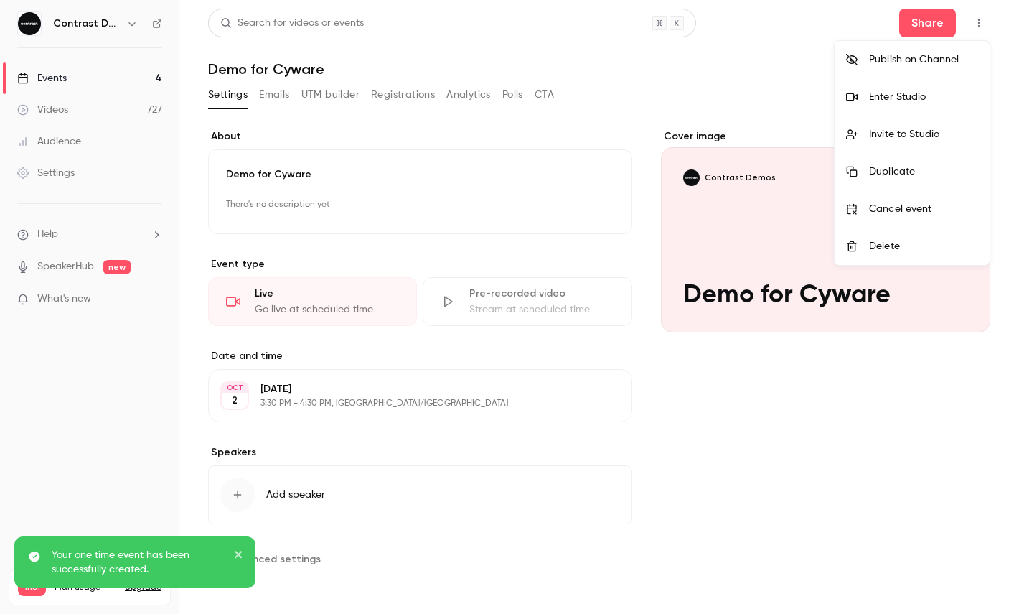
click at [906, 97] on div "Enter Studio" at bounding box center [923, 97] width 109 height 14
